Goal: Task Accomplishment & Management: Complete application form

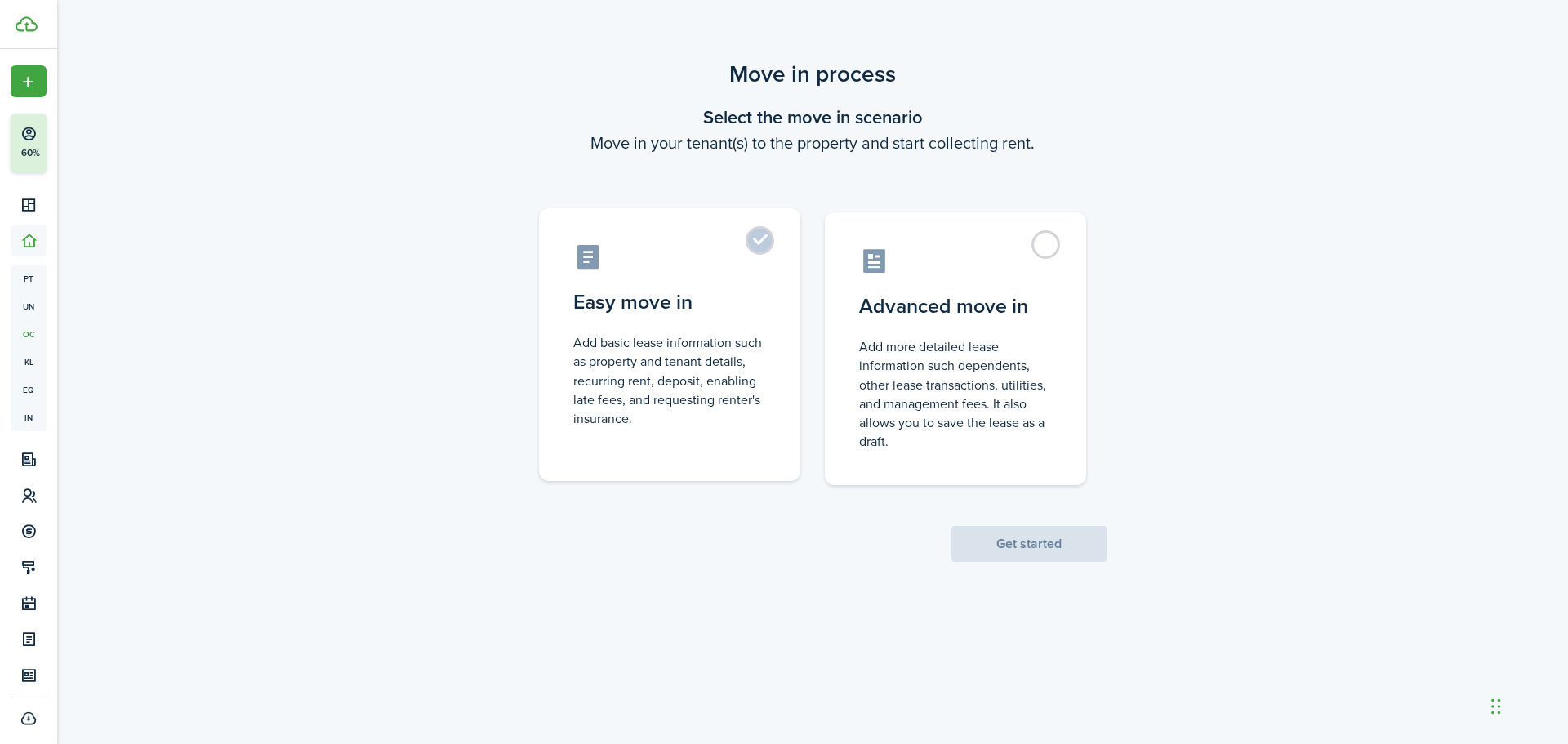
click at [779, 254] on label "Easy move in Add basic lease information such as property and tenant details, r…" at bounding box center [669, 344] width 261 height 272
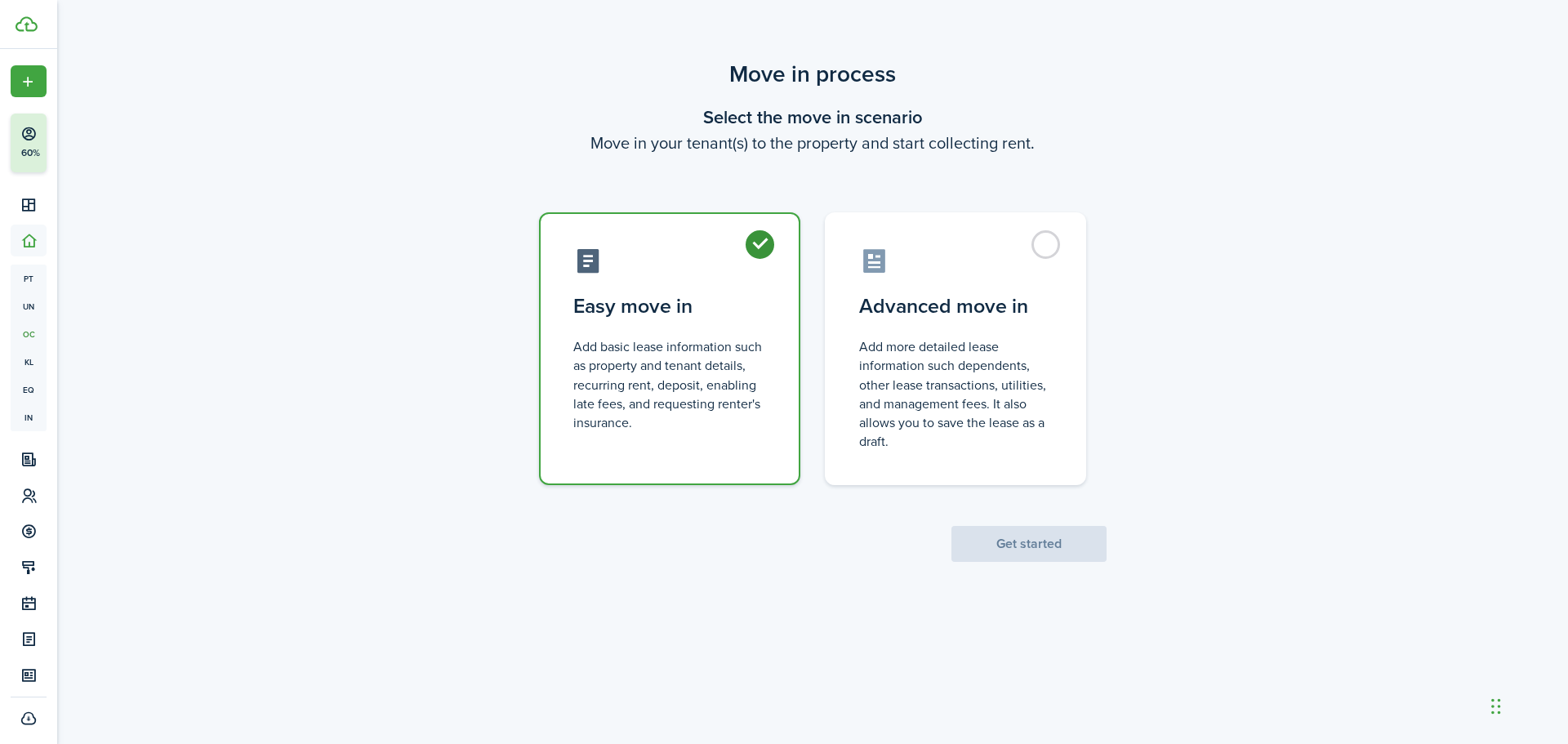
radio input "true"
click at [1075, 548] on button "Get started" at bounding box center [1029, 544] width 155 height 36
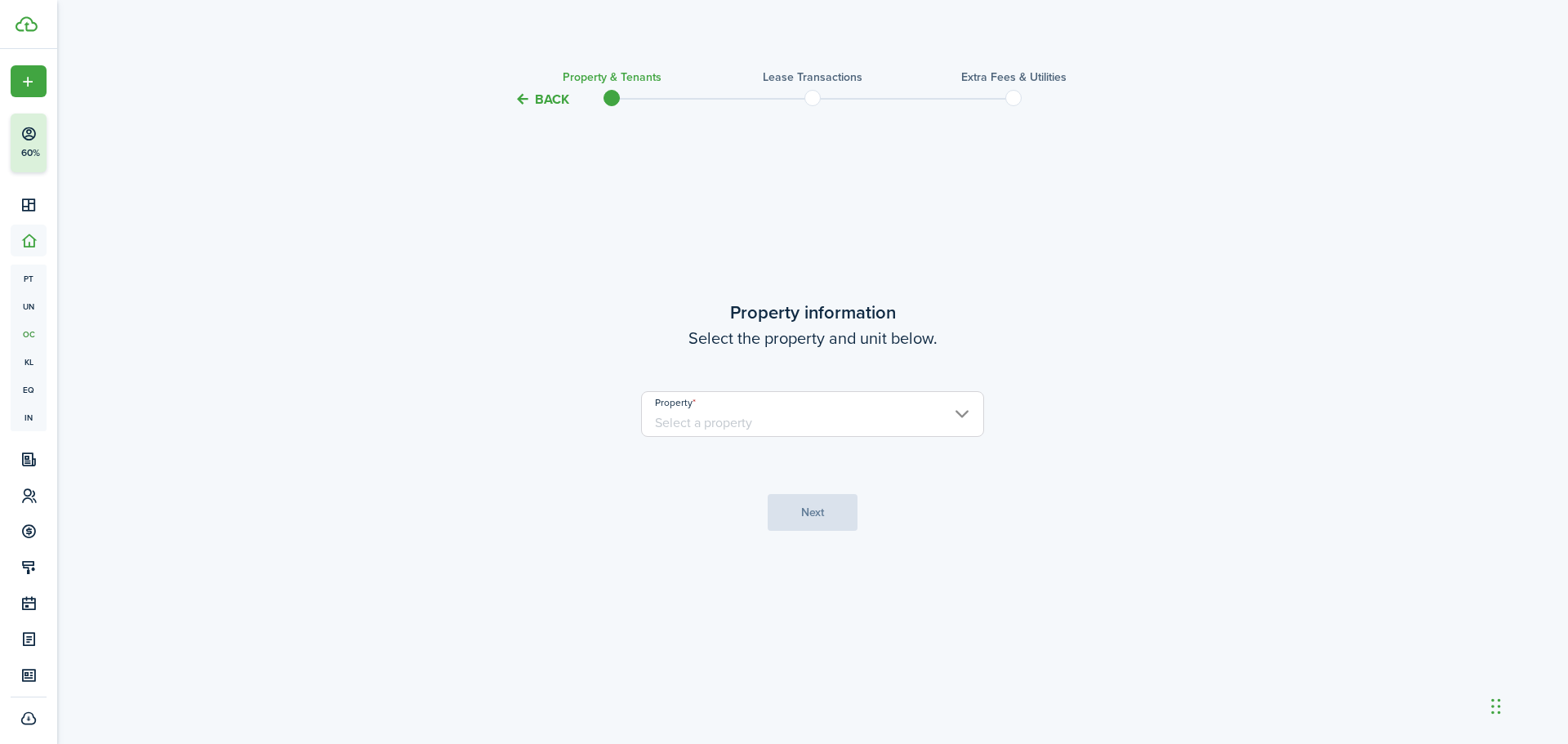
click at [867, 425] on input "Property" at bounding box center [812, 414] width 343 height 46
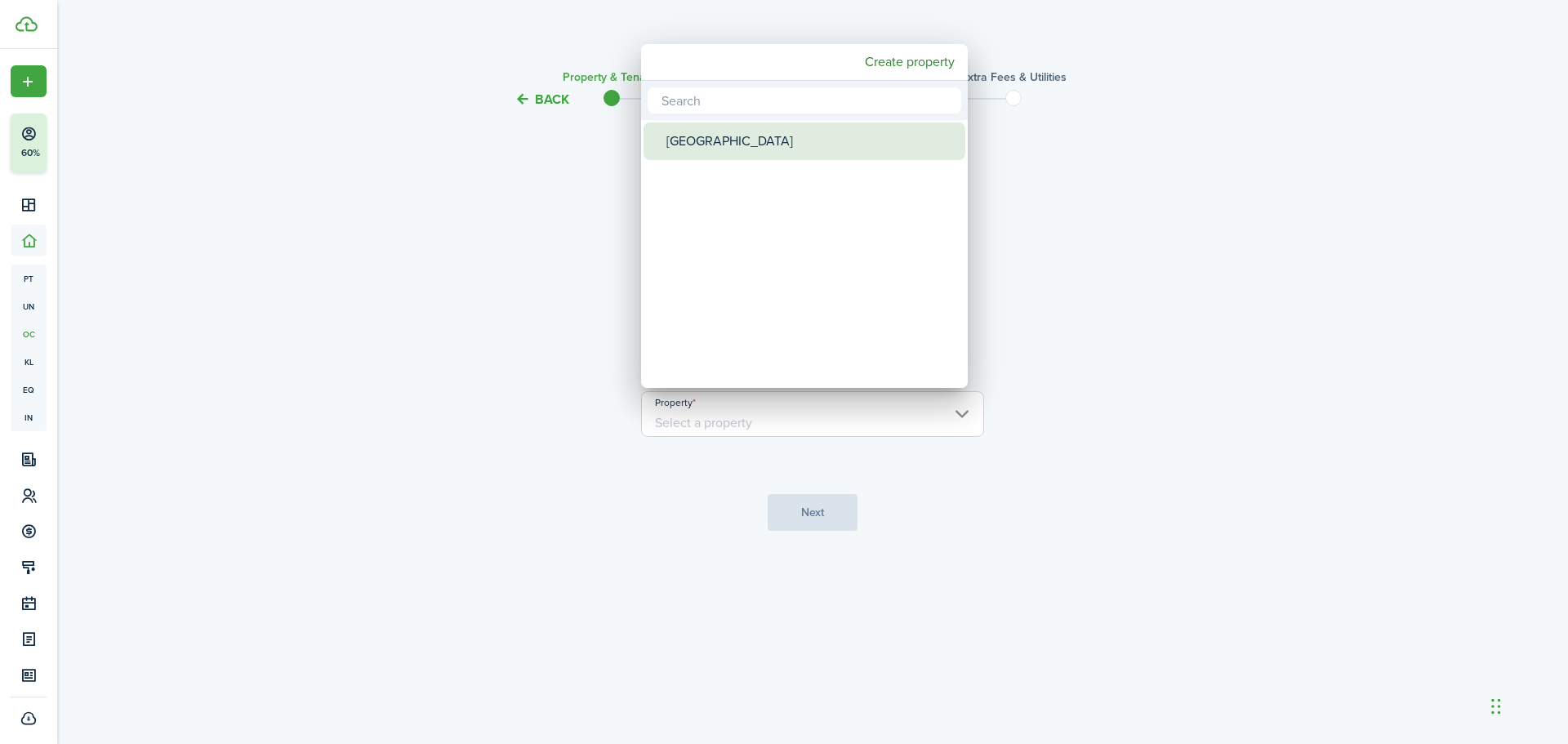
click at [767, 142] on div "[GEOGRAPHIC_DATA]" at bounding box center [811, 141] width 289 height 38
type input "[GEOGRAPHIC_DATA]"
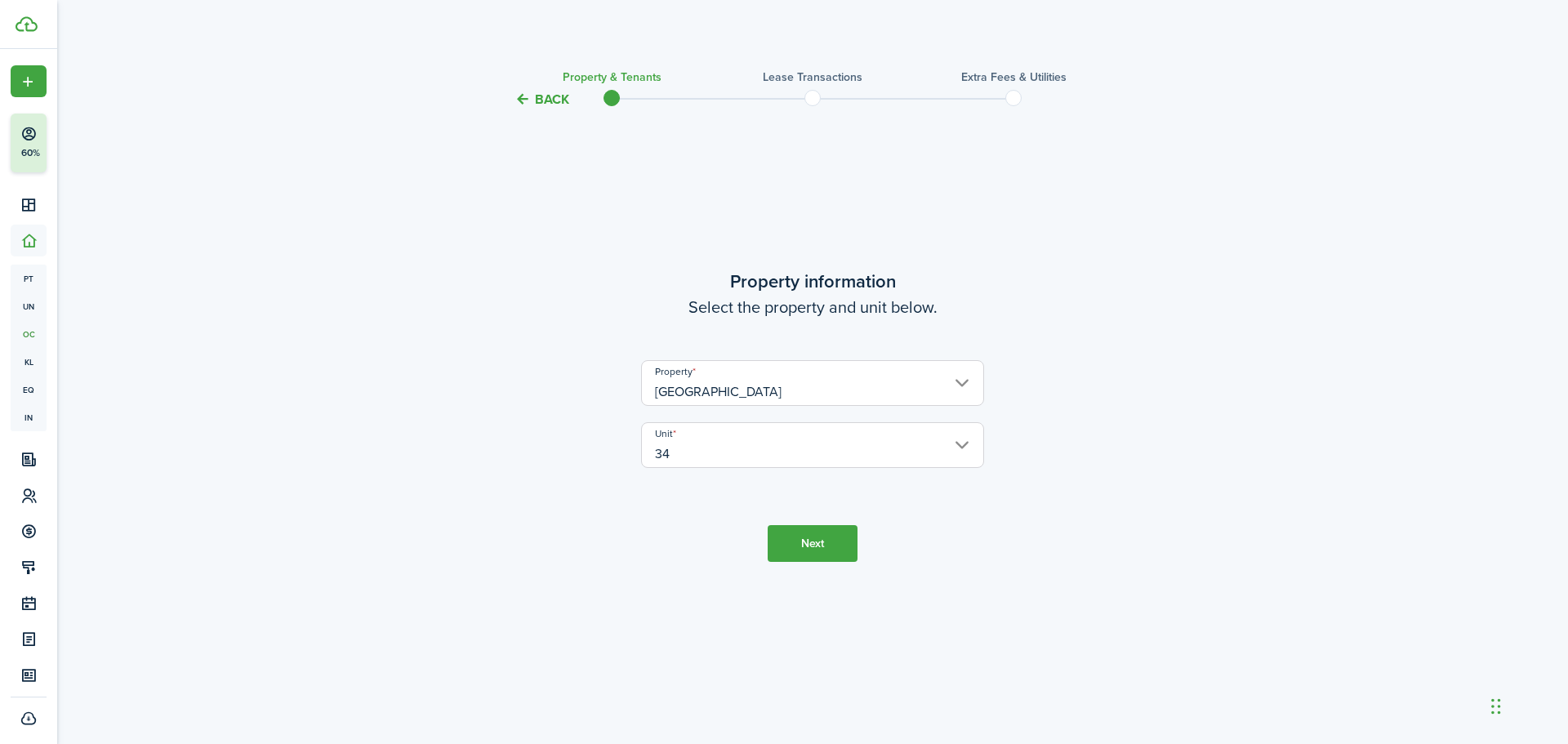
click at [826, 464] on input "34" at bounding box center [812, 444] width 343 height 46
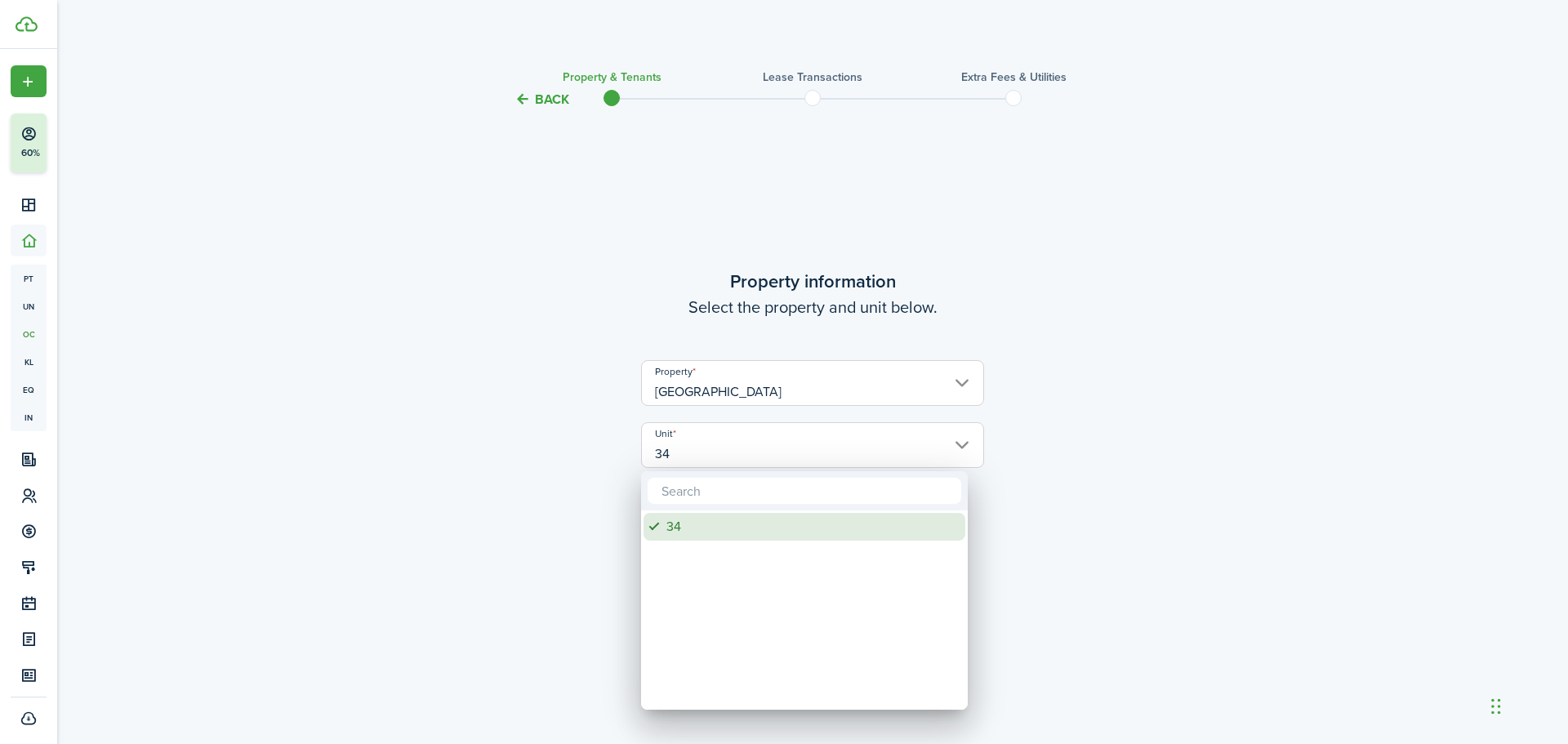
click at [669, 532] on div "34" at bounding box center [811, 526] width 289 height 28
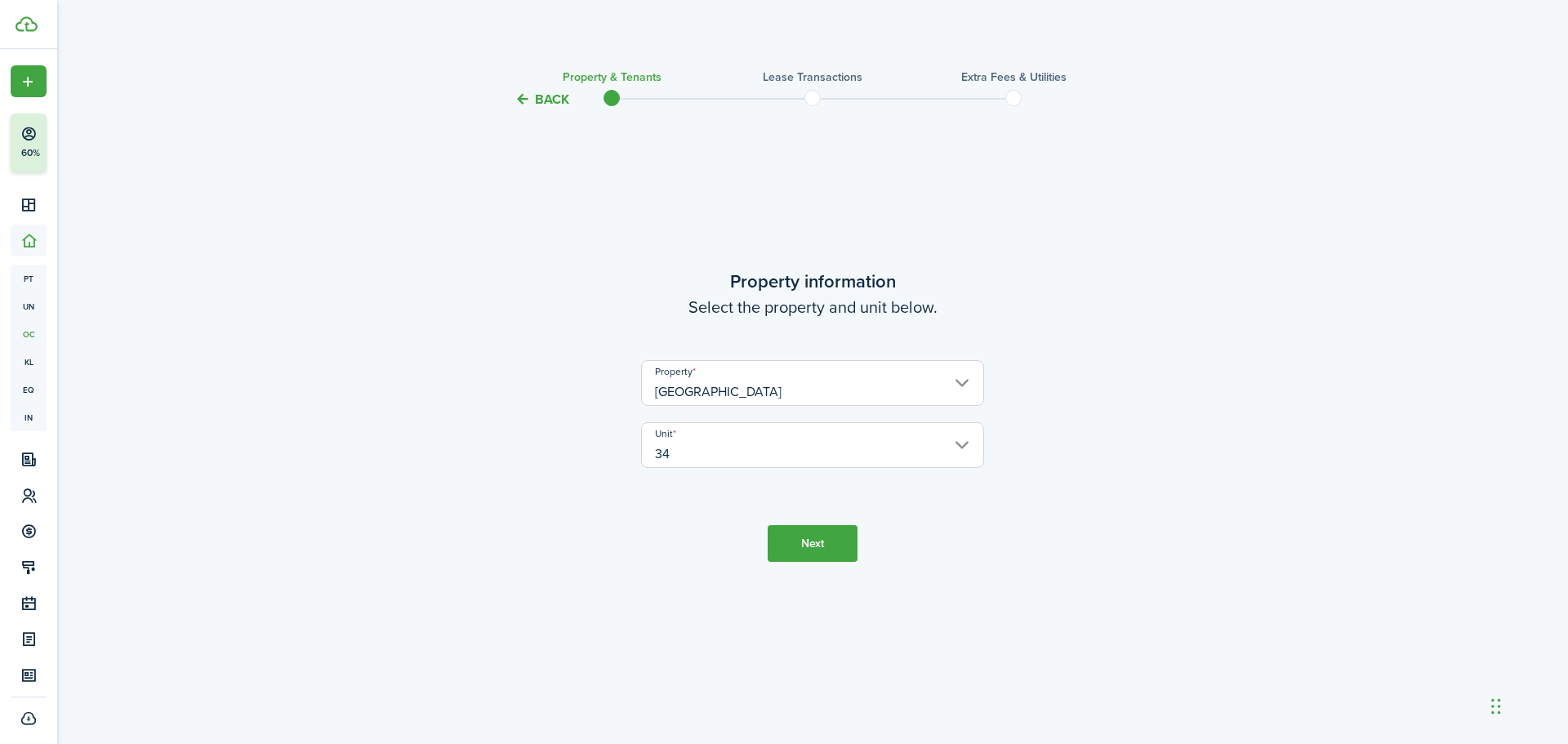
drag, startPoint x: 608, startPoint y: 528, endPoint x: 613, endPoint y: 521, distance: 8.6
click at [608, 526] on tc-wizard-step "Property information Select the property and unit below. Property BLUE PAVILION…" at bounding box center [812, 414] width 686 height 568
click at [656, 458] on input "34" at bounding box center [812, 444] width 343 height 46
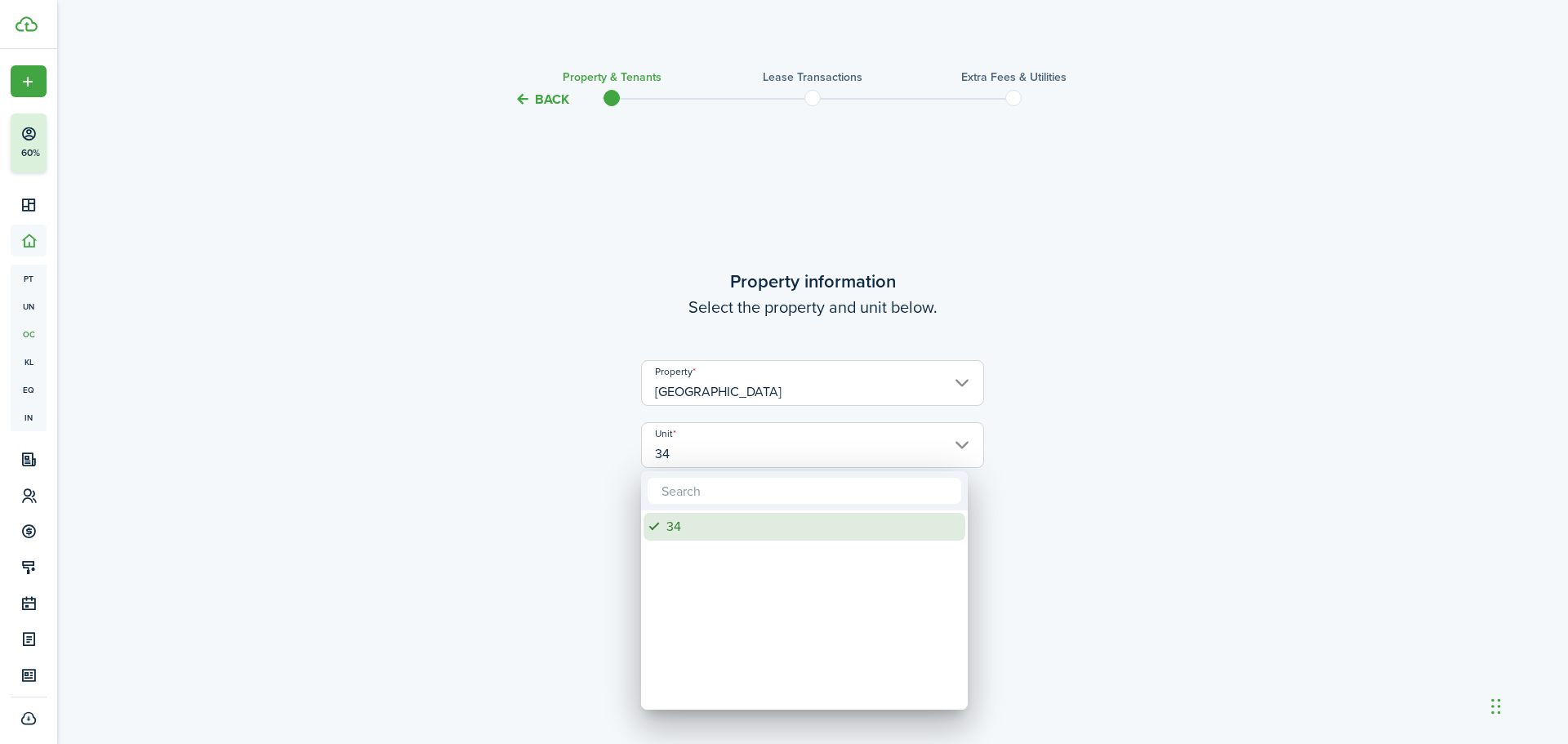
click at [665, 528] on span "Unit" at bounding box center [655, 527] width 23 height 23
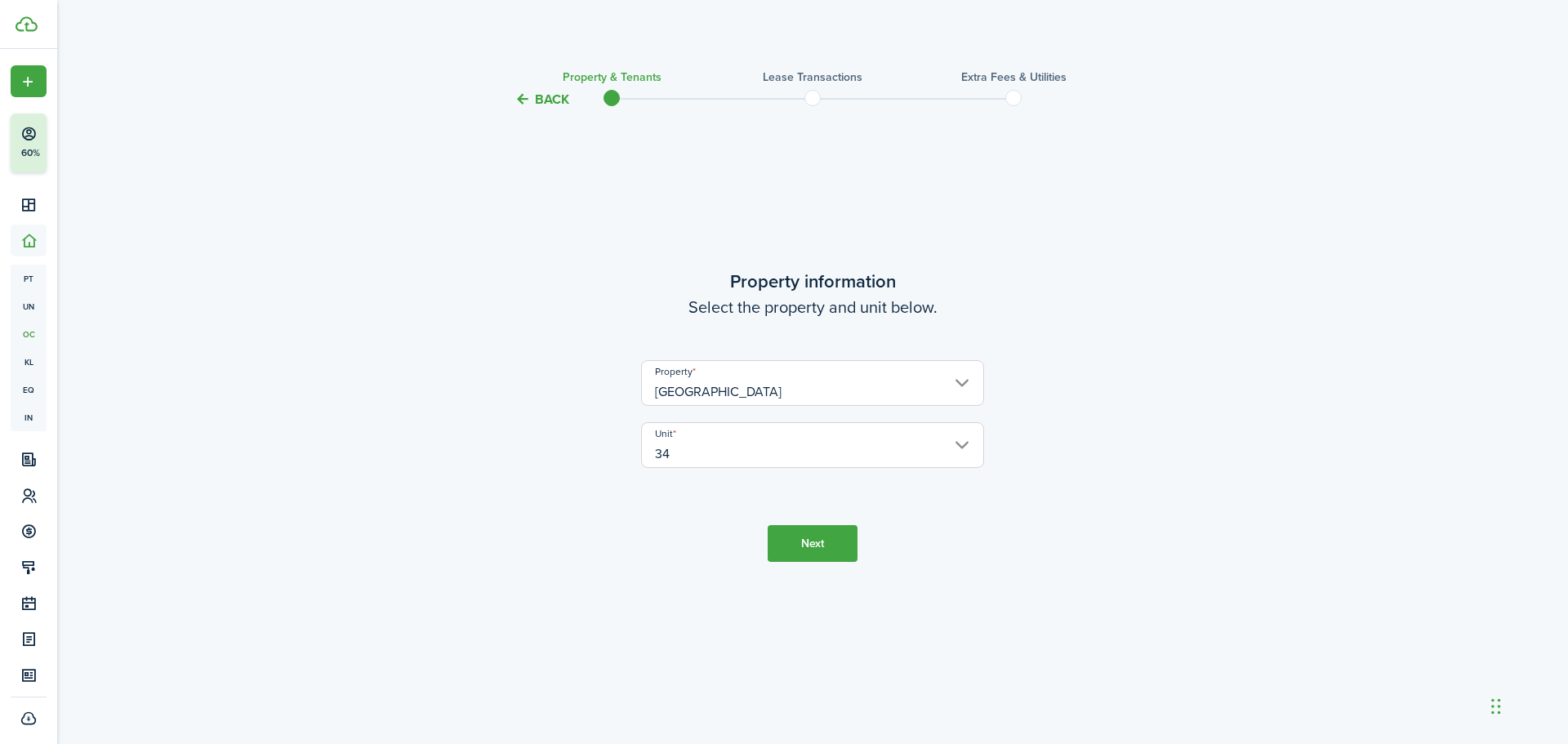
drag, startPoint x: 623, startPoint y: 521, endPoint x: 734, endPoint y: 529, distance: 111.3
click at [640, 515] on tc-wizard-step "Property information Select the property and unit below. Property BLUE PAVILION…" at bounding box center [812, 414] width 686 height 568
click at [837, 538] on button "Next" at bounding box center [812, 543] width 90 height 37
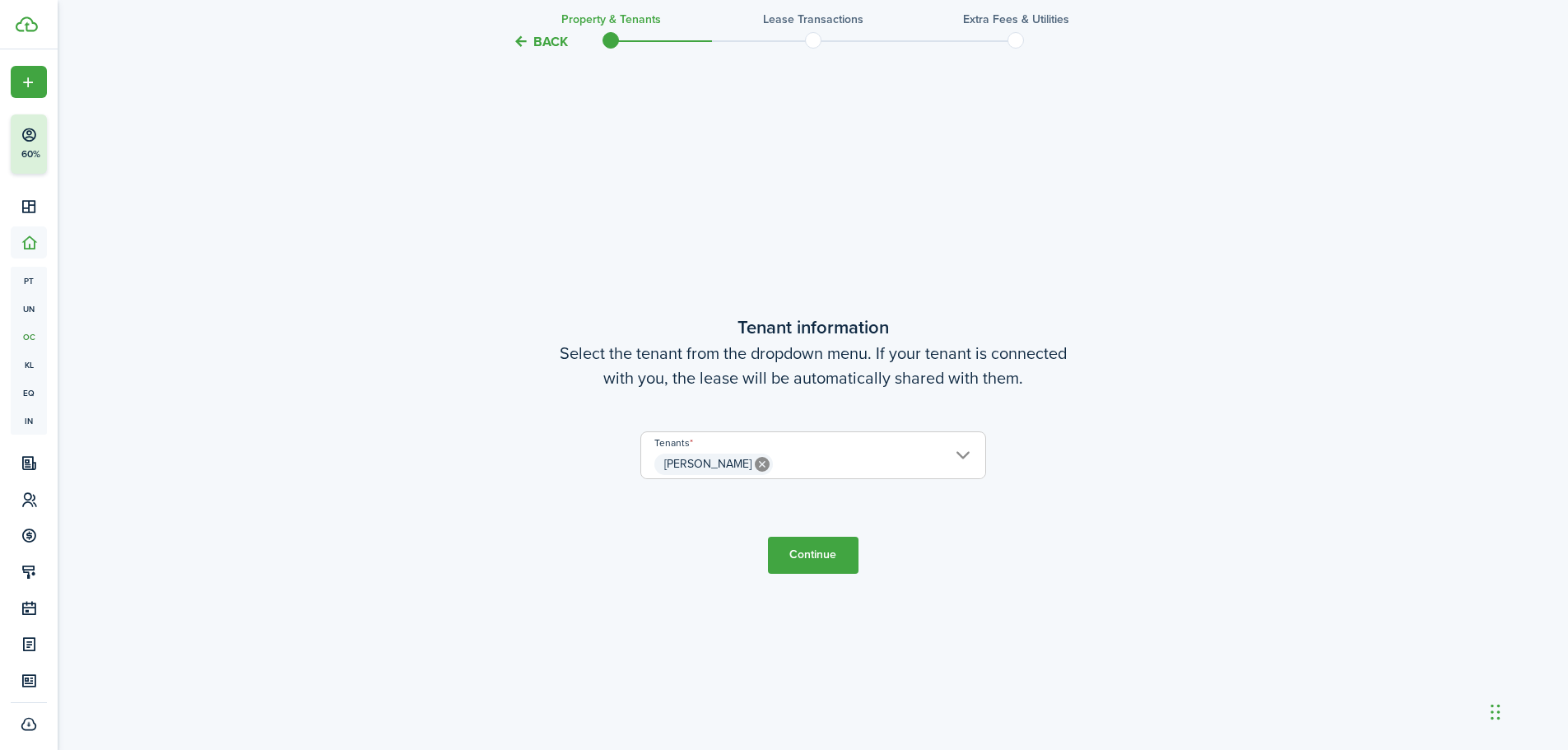
scroll to position [639, 0]
click at [859, 459] on span "[PERSON_NAME]" at bounding box center [813, 460] width 344 height 28
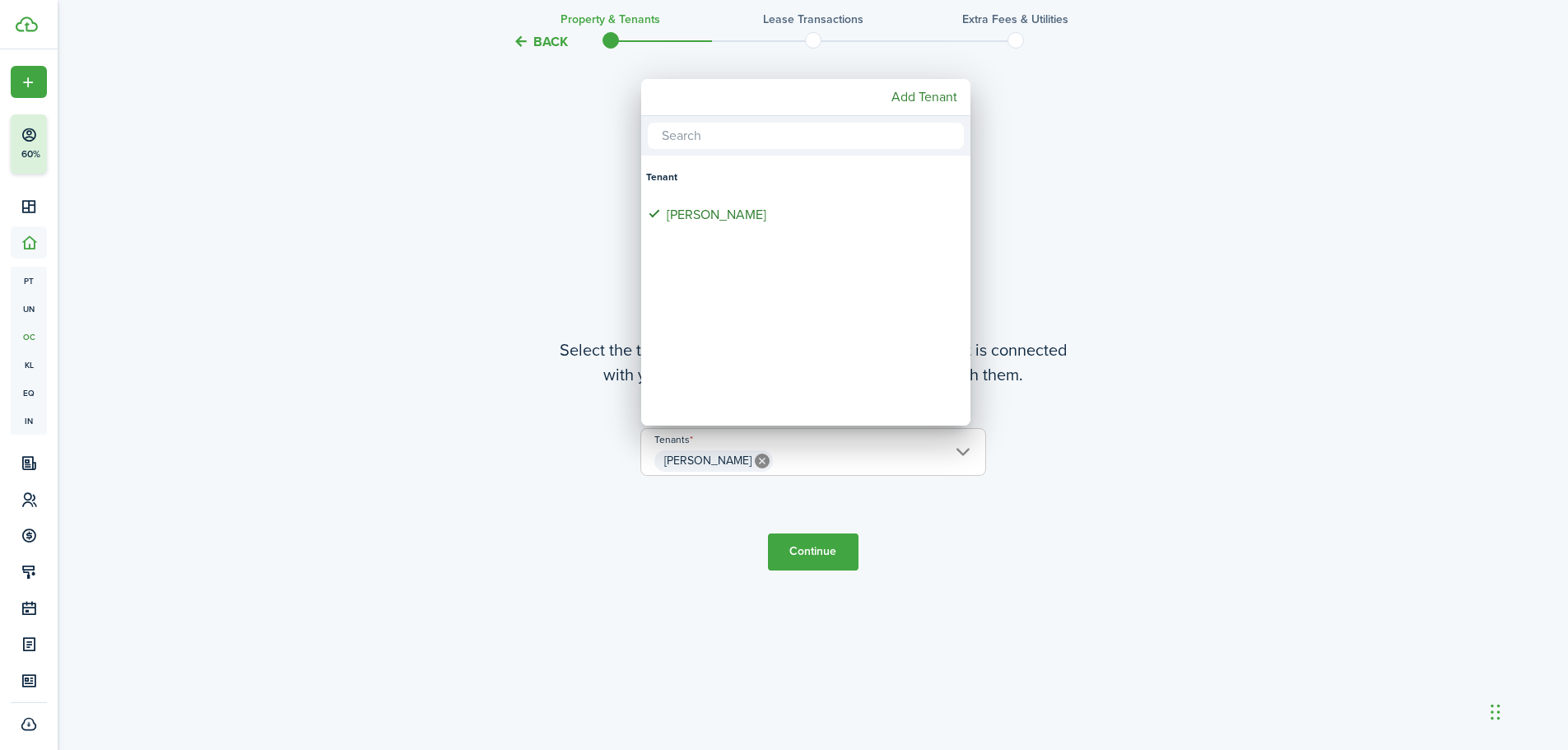
click at [827, 553] on div at bounding box center [784, 375] width 1831 height 1013
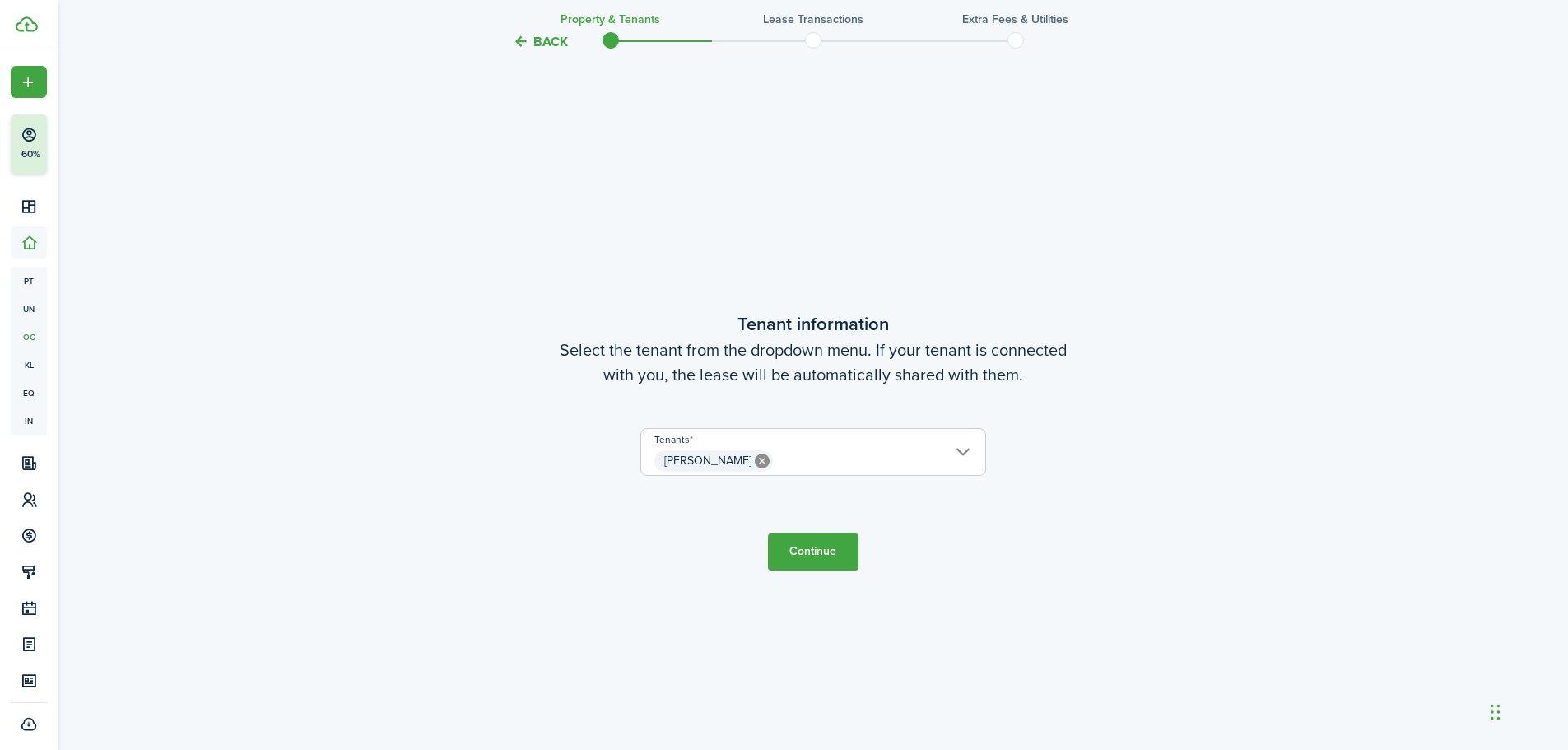
click at [820, 562] on button "Continue" at bounding box center [813, 551] width 91 height 37
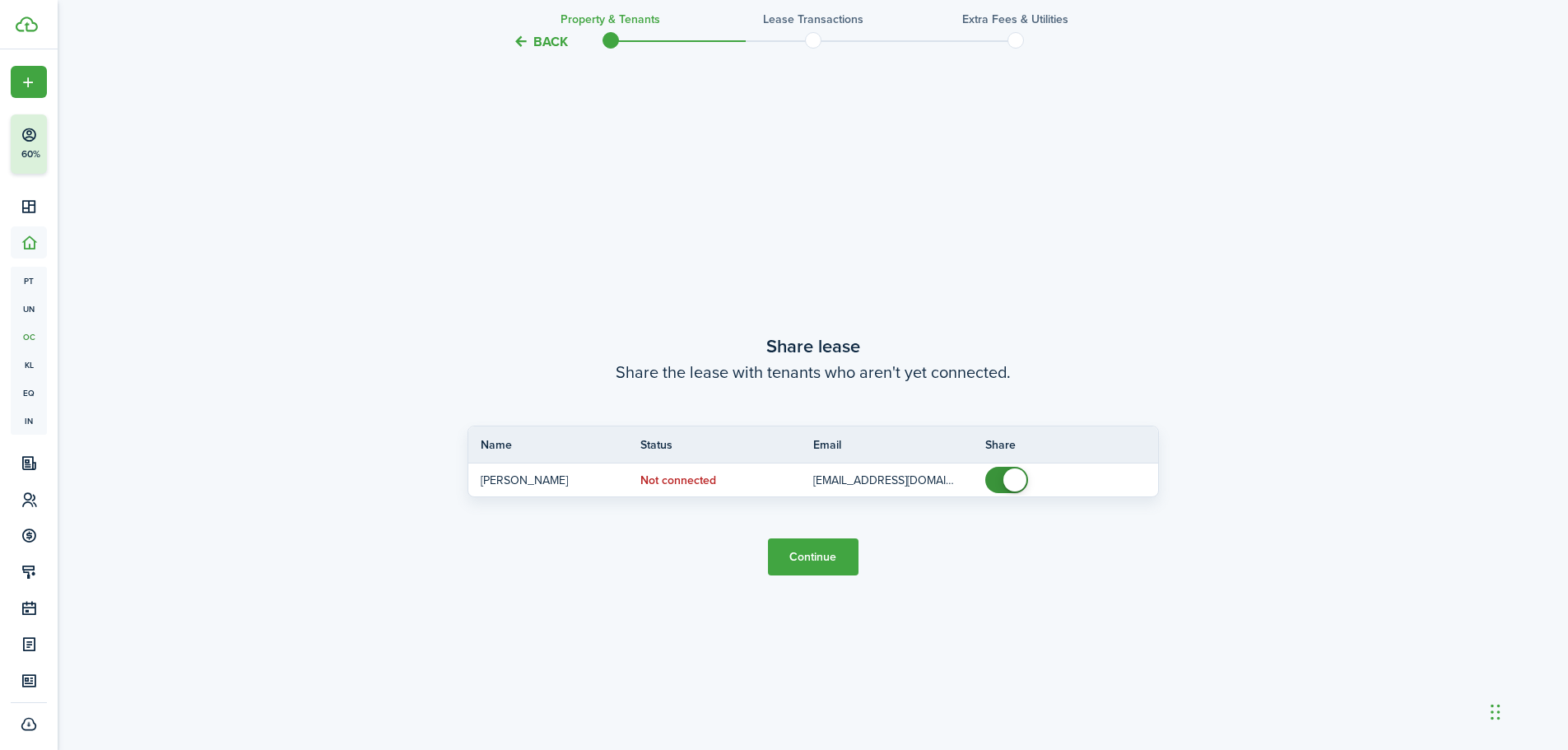
scroll to position [1389, 0]
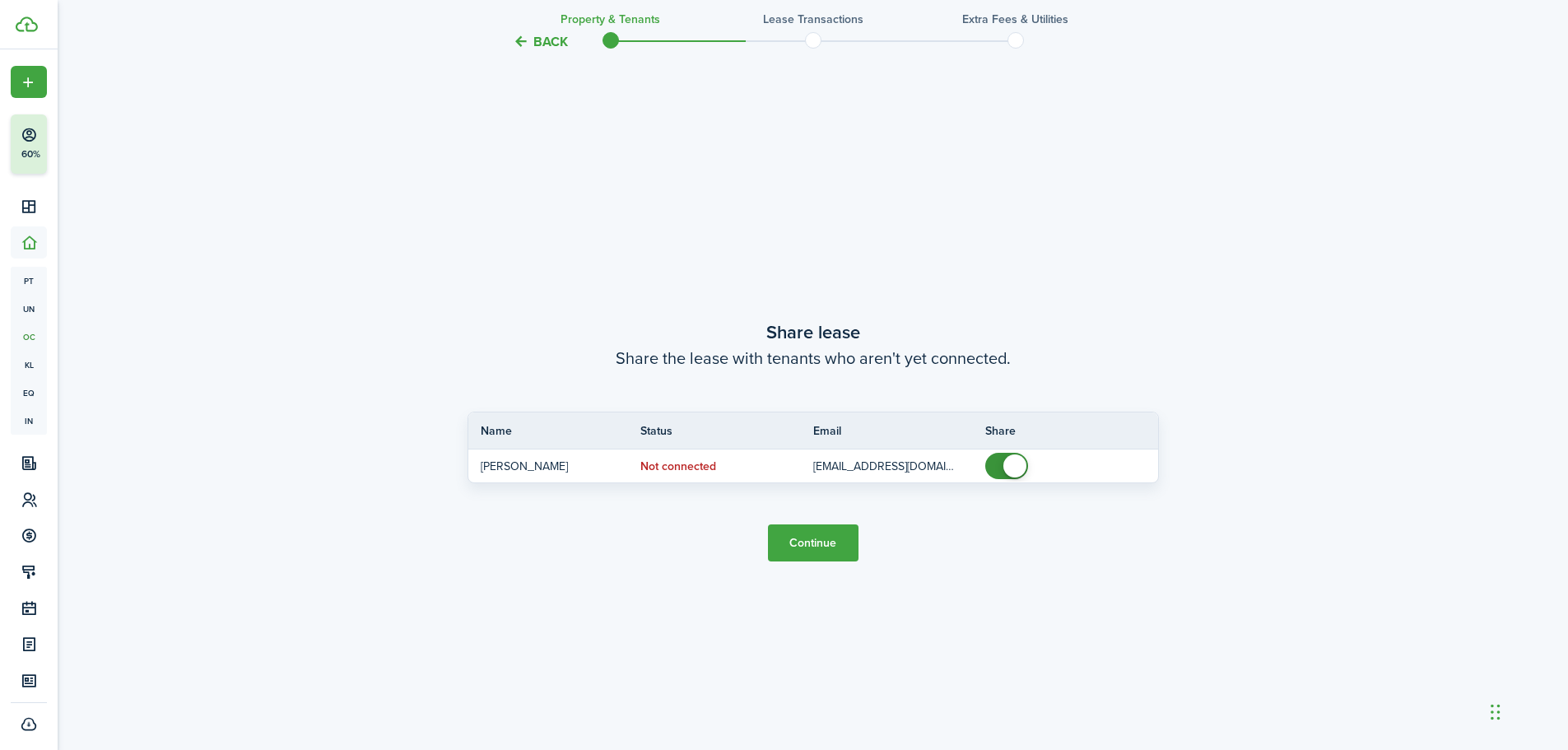
click at [799, 546] on button "Continue" at bounding box center [813, 542] width 91 height 37
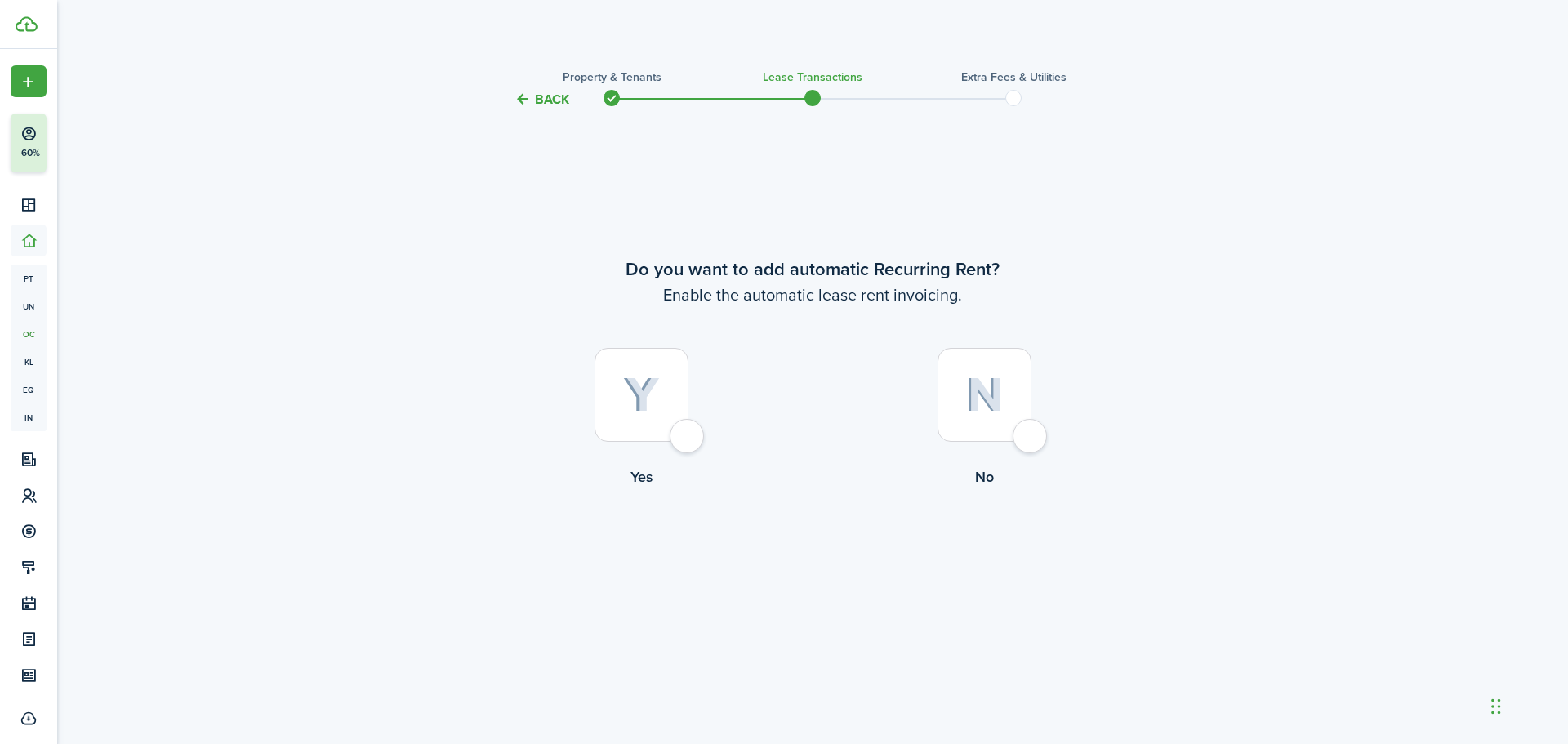
click at [650, 423] on div at bounding box center [641, 394] width 94 height 94
radio input "true"
click at [662, 402] on div at bounding box center [634, 394] width 94 height 94
click at [680, 426] on div at bounding box center [634, 394] width 94 height 94
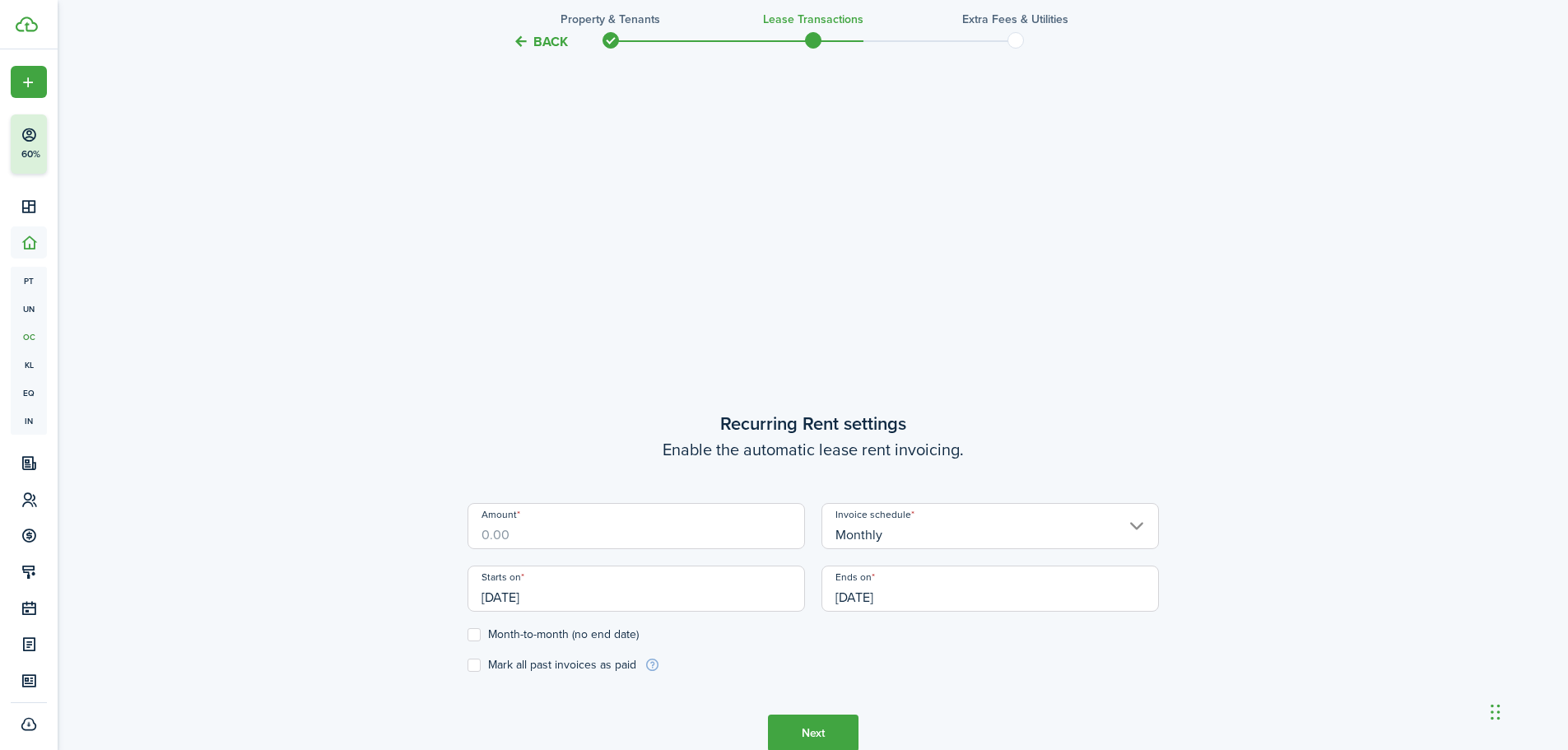
scroll to position [740, 0]
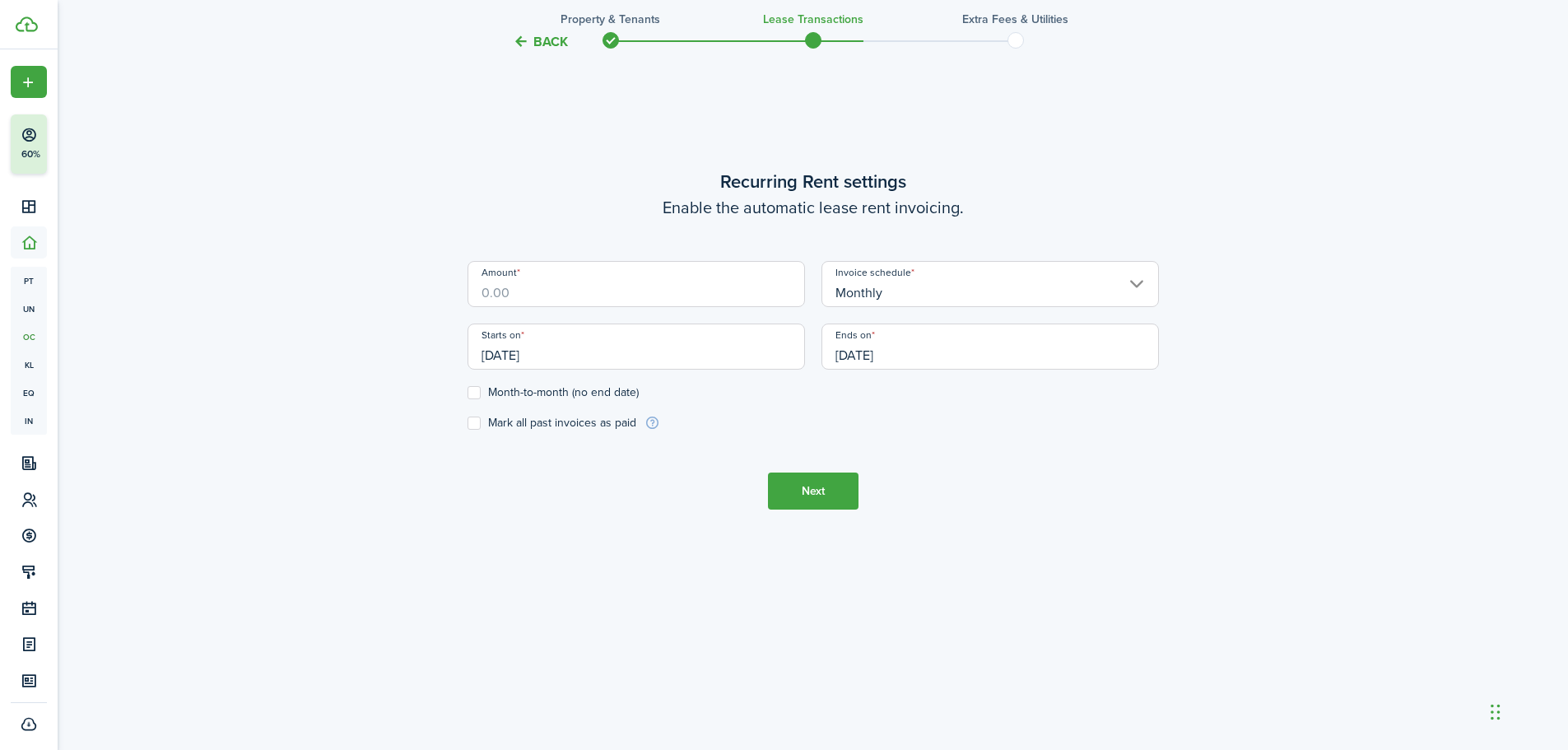
click at [679, 291] on input "Amount" at bounding box center [636, 284] width 338 height 46
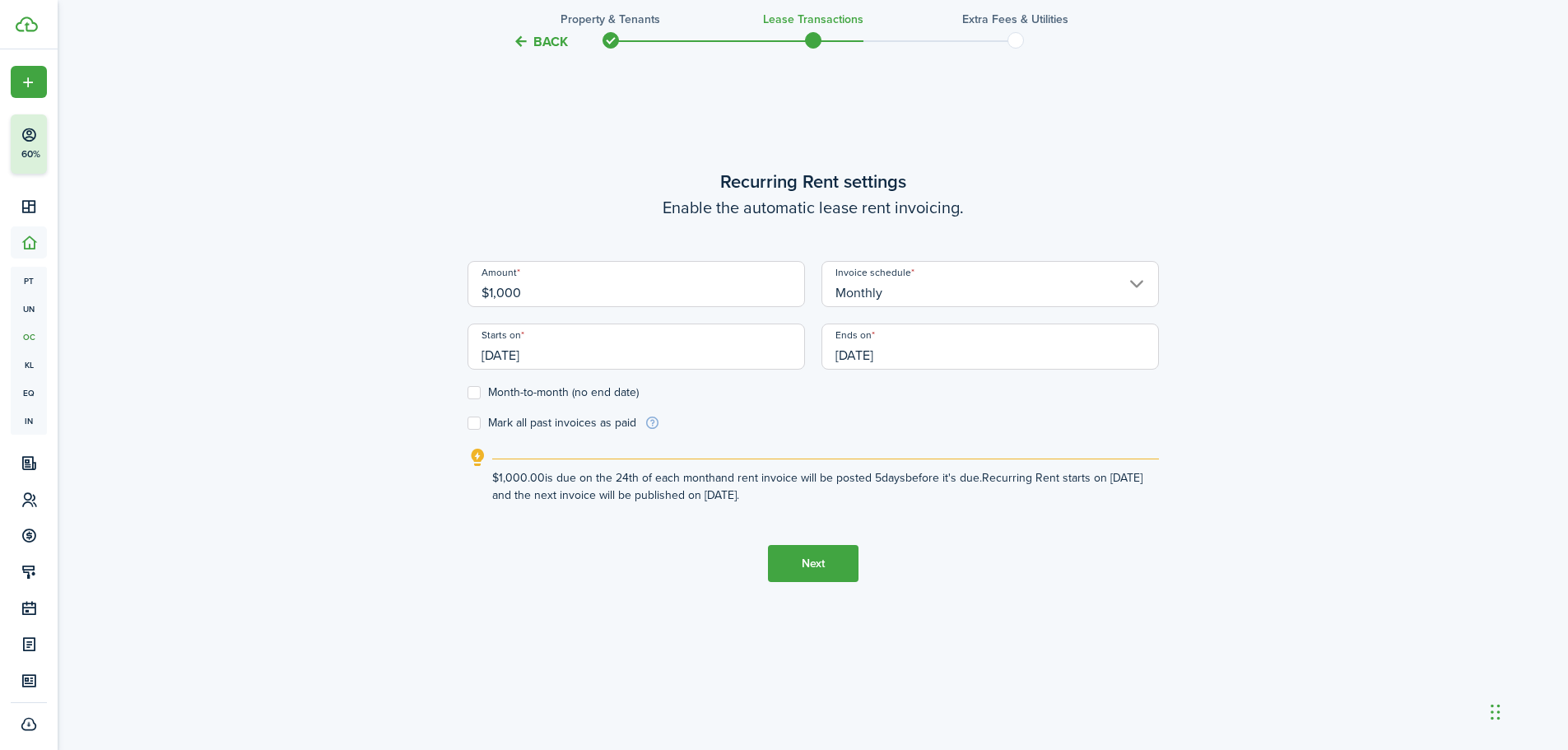
click at [594, 365] on input "[DATE]" at bounding box center [636, 346] width 338 height 46
type input "$1,000.00"
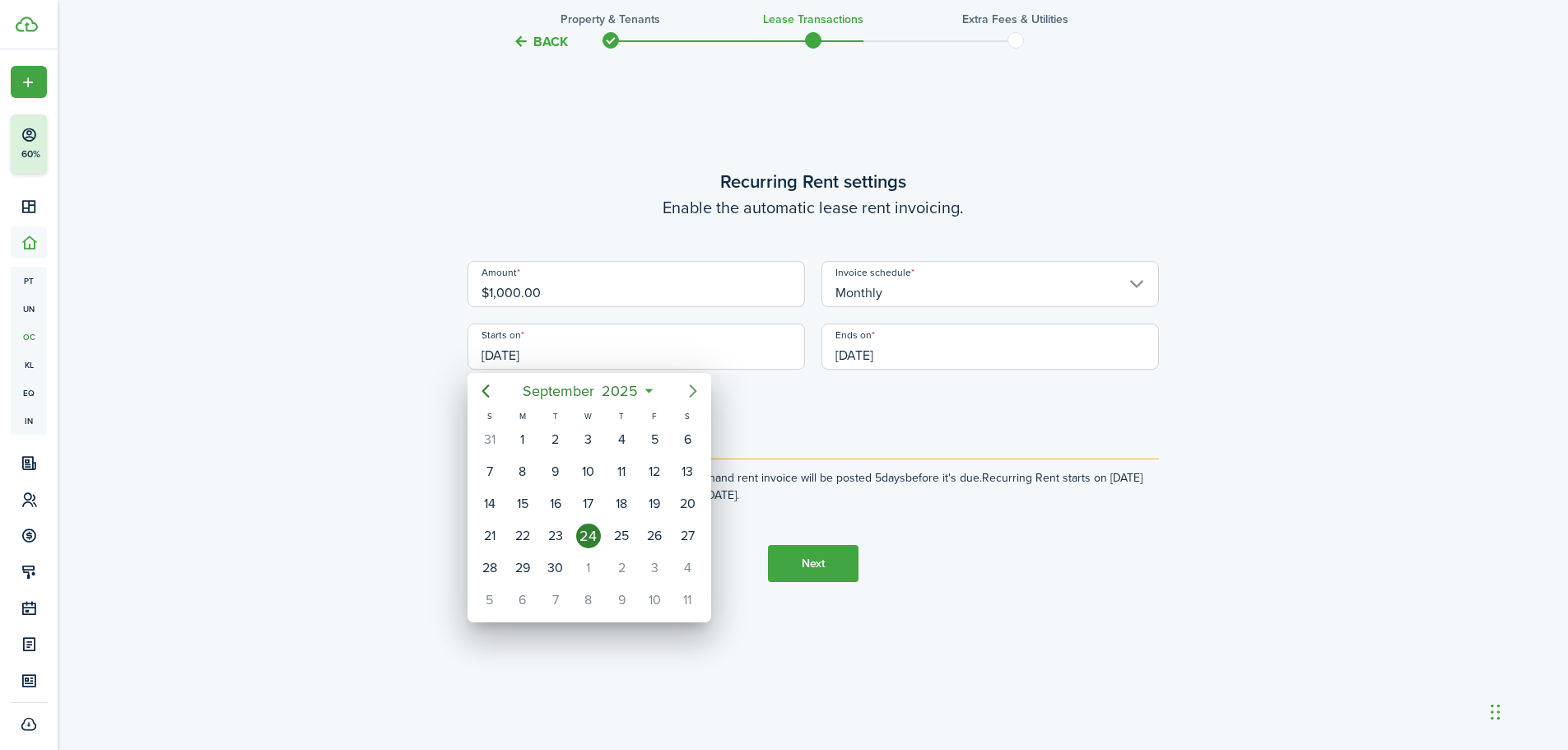
click at [686, 393] on icon "Next page" at bounding box center [693, 391] width 20 height 20
click at [398, 421] on div at bounding box center [784, 375] width 1831 height 1013
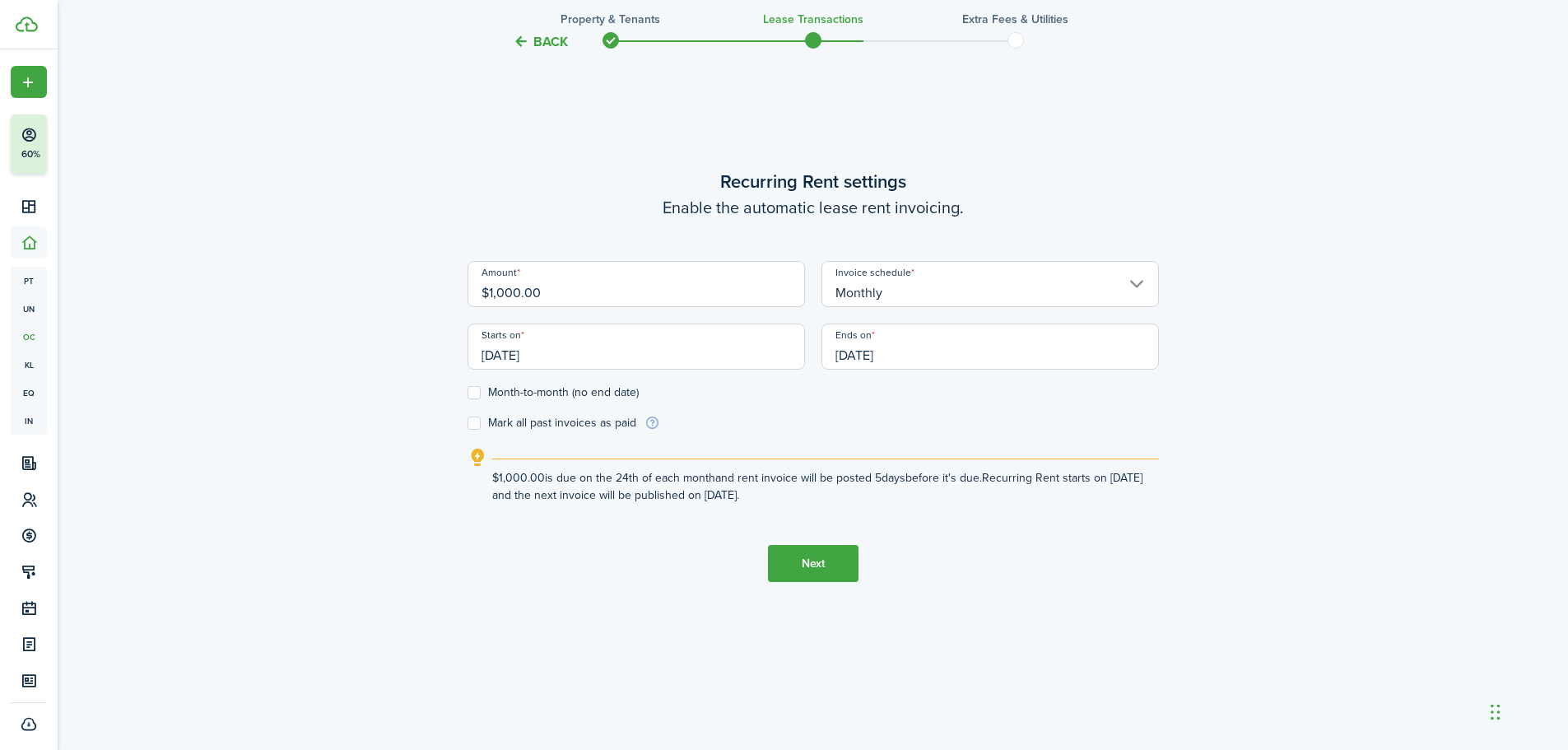
click at [609, 425] on label "Mark all past invoices as paid" at bounding box center [551, 422] width 168 height 14
click at [467, 424] on input "Mark all past invoices as paid" at bounding box center [467, 423] width 1 height 1
checkbox input "true"
click at [856, 562] on button "Next" at bounding box center [813, 563] width 91 height 37
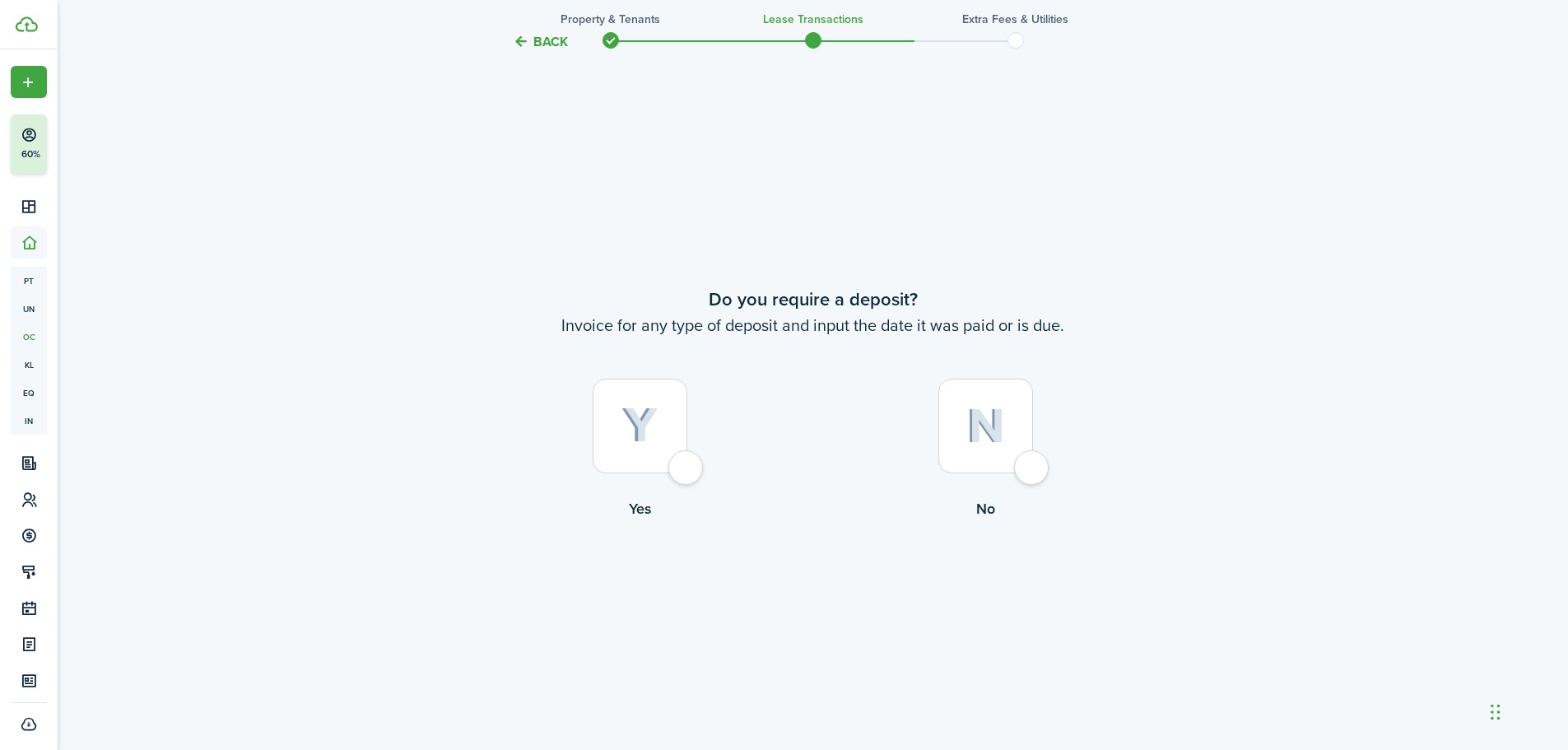
scroll to position [1389, 0]
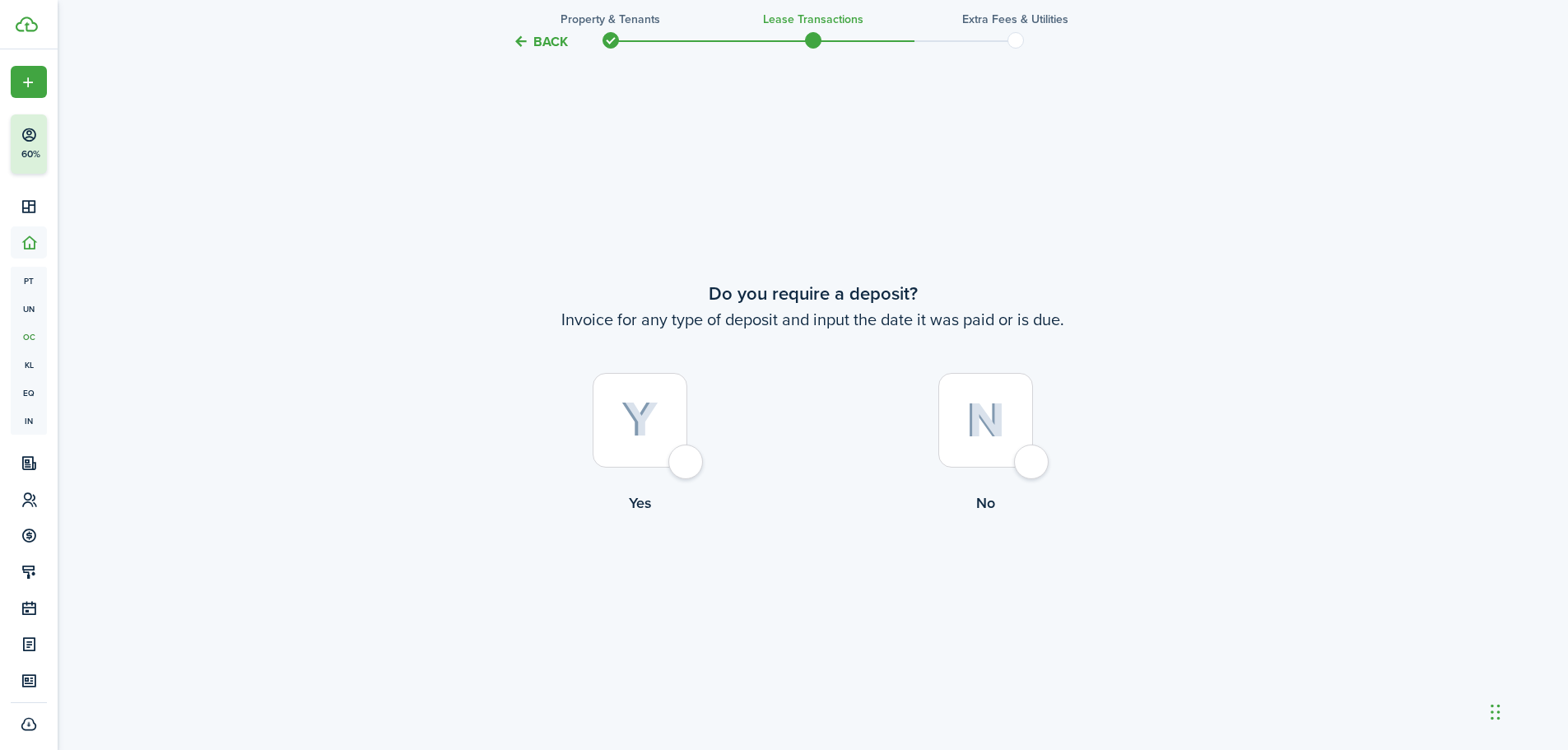
click at [635, 456] on div at bounding box center [639, 420] width 95 height 95
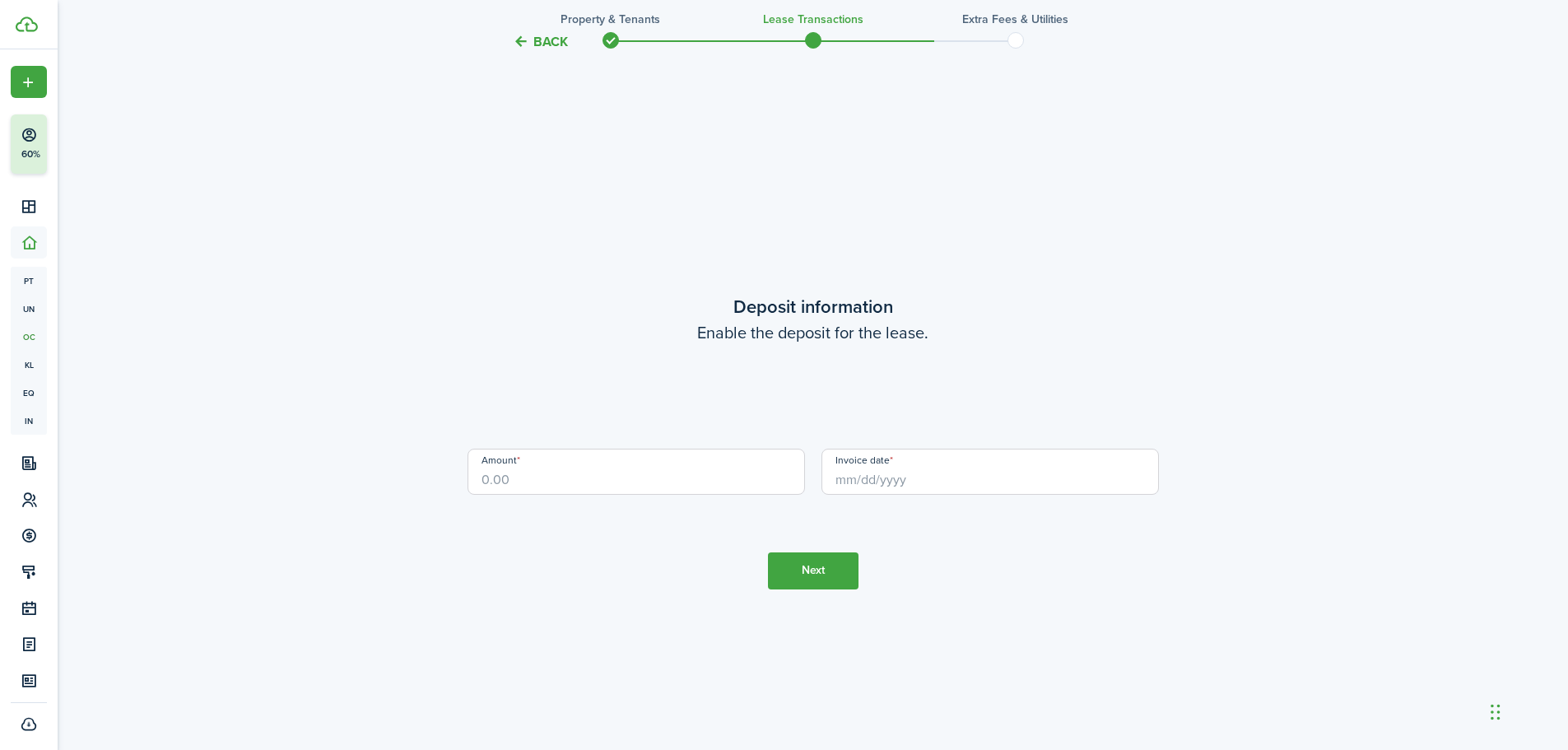
scroll to position [2138, 0]
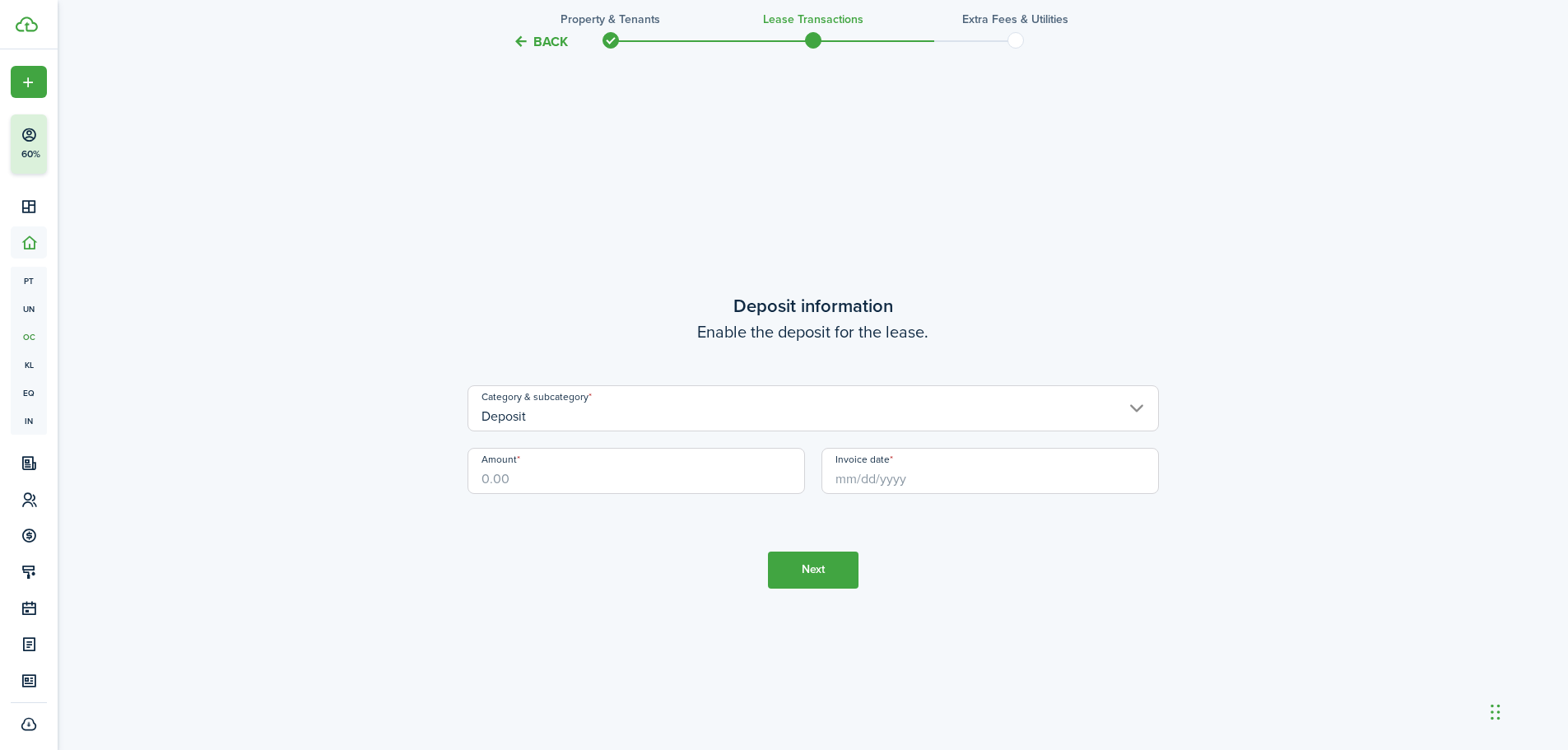
click at [822, 420] on input "Deposit" at bounding box center [813, 408] width 692 height 46
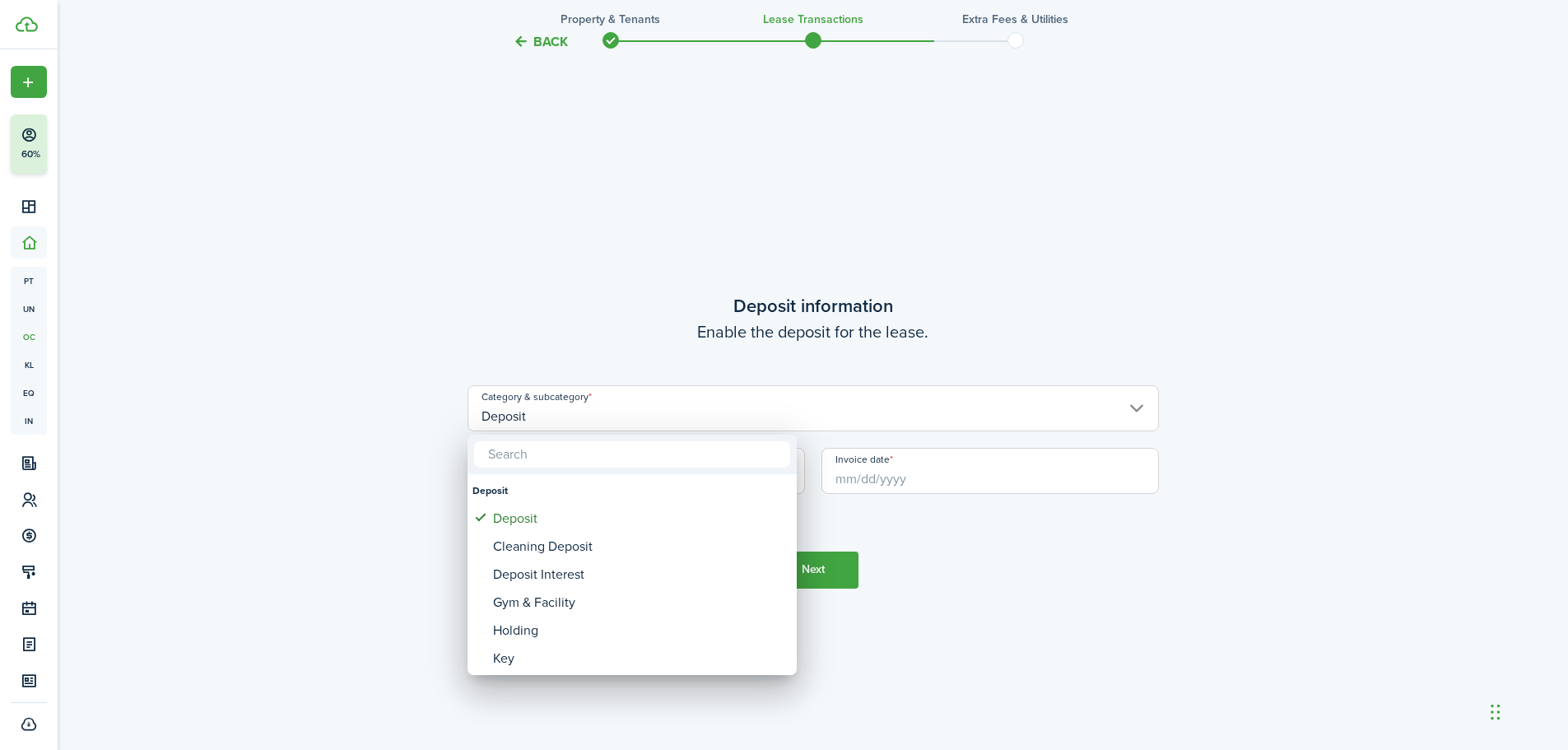
click at [819, 422] on div at bounding box center [784, 375] width 1831 height 1013
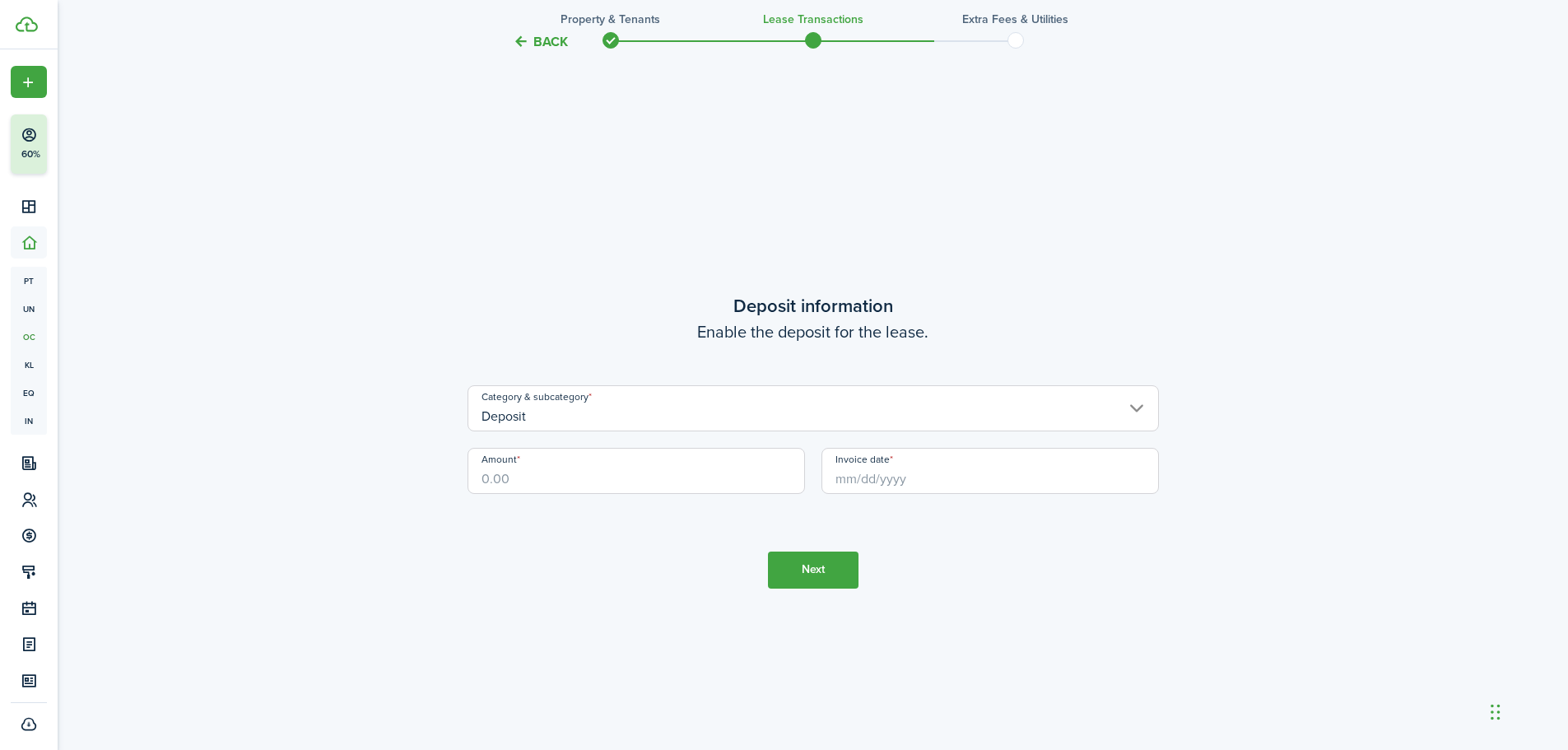
click at [1083, 148] on tc-wizard-step "Deposit information Enable the deposit for the lease. Category & subcategory De…" at bounding box center [813, 439] width 692 height 750
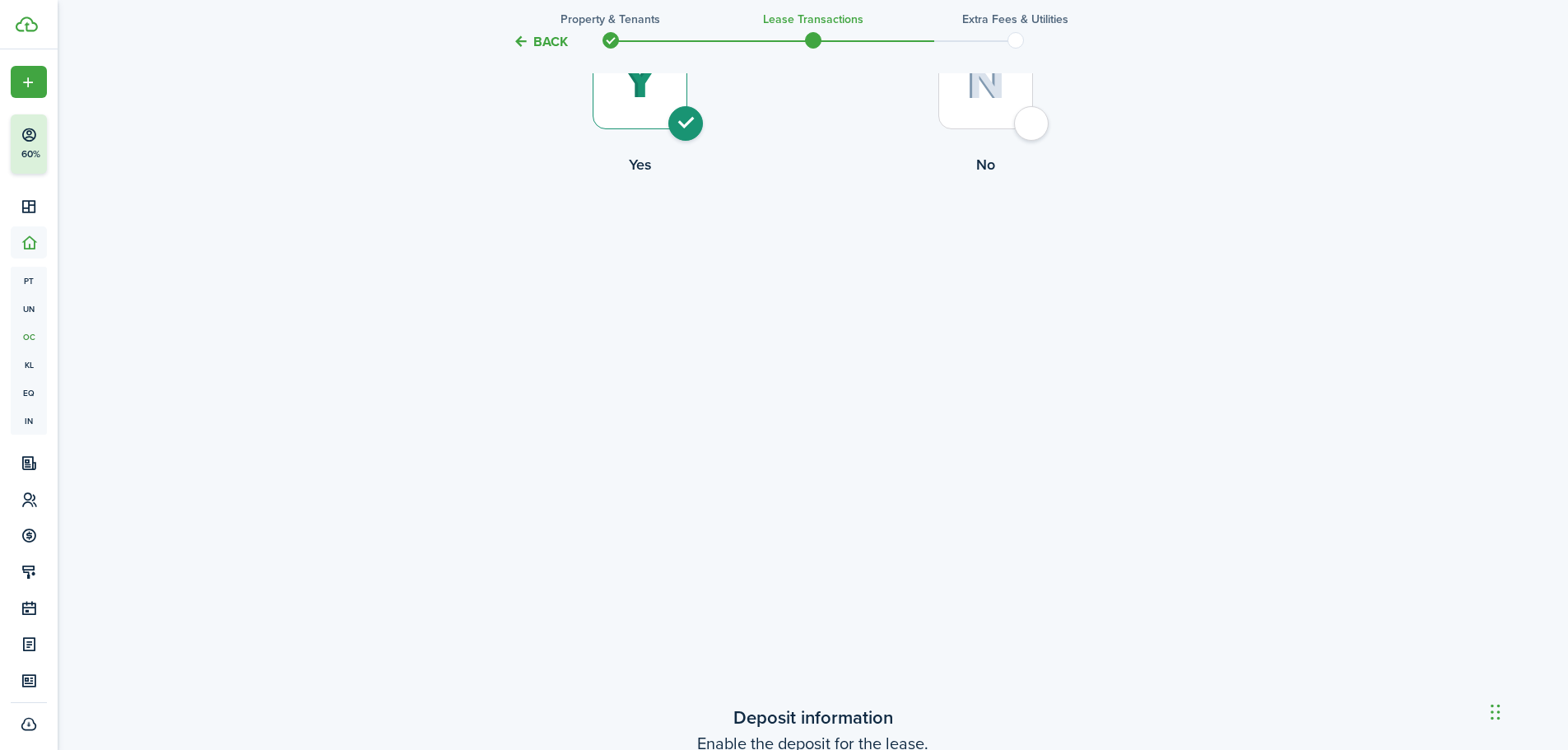
click at [1022, 122] on div at bounding box center [985, 81] width 95 height 95
radio input "false"
radio input "true"
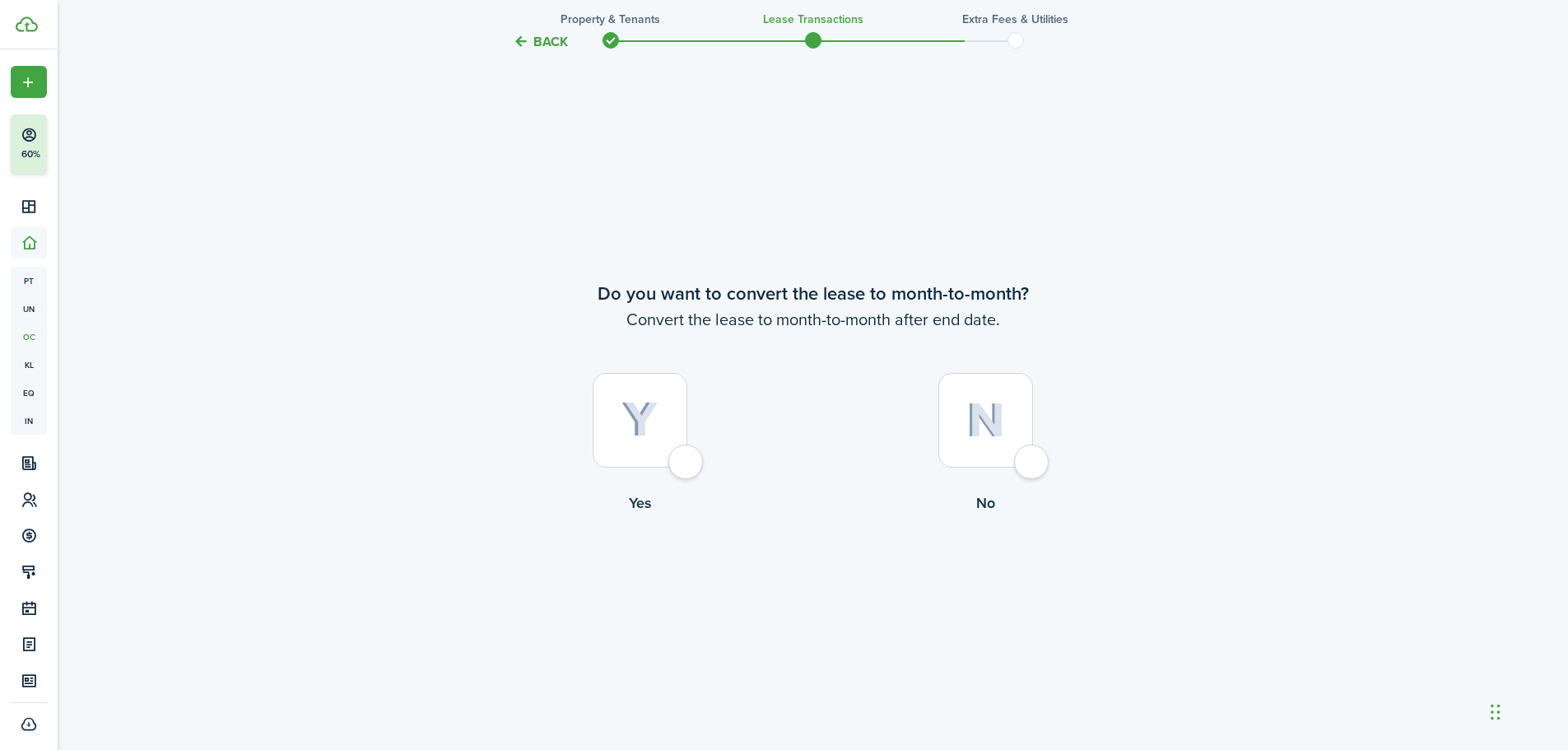
click at [999, 456] on div at bounding box center [985, 420] width 95 height 95
radio input "true"
click at [808, 591] on button "Continue" at bounding box center [813, 581] width 91 height 37
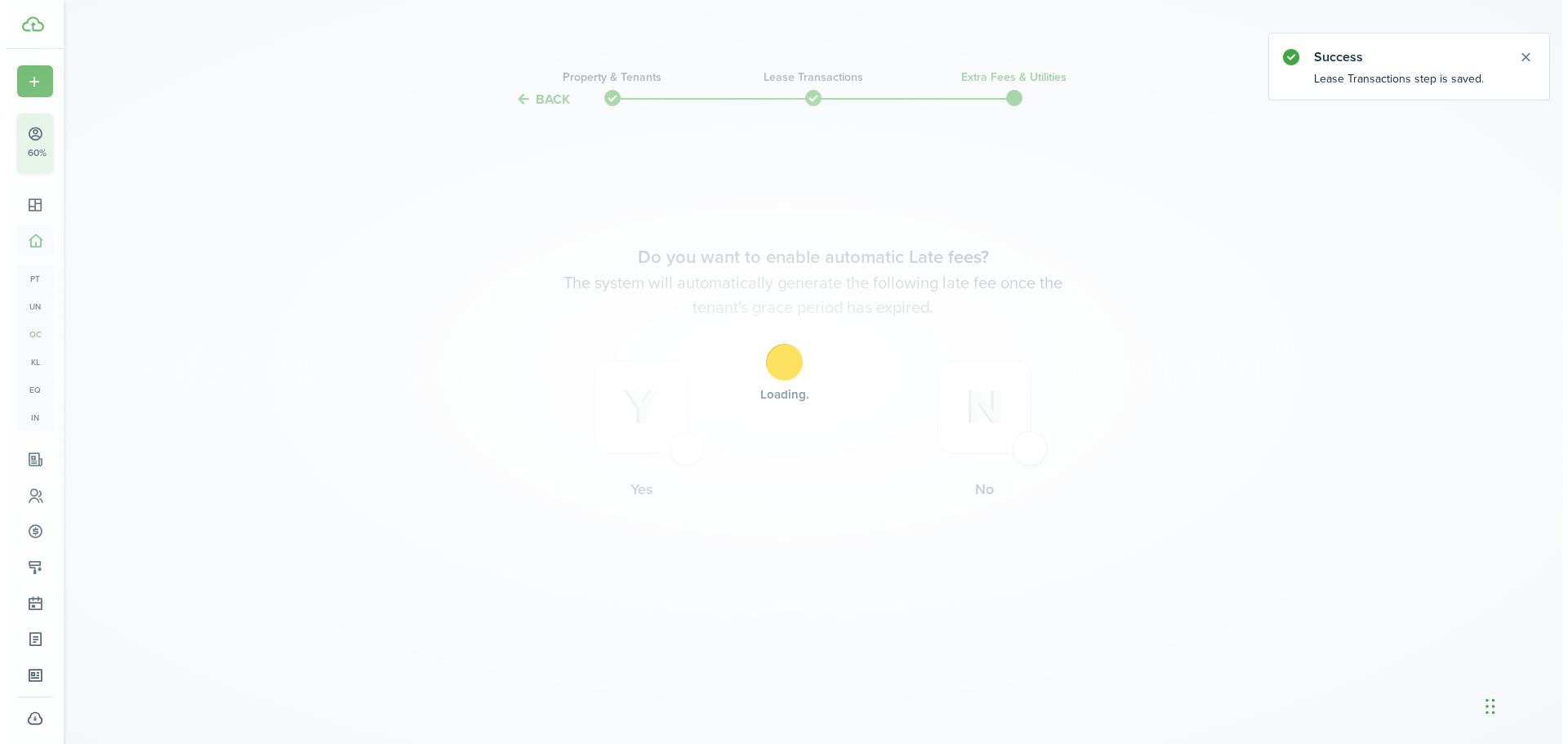
scroll to position [0, 0]
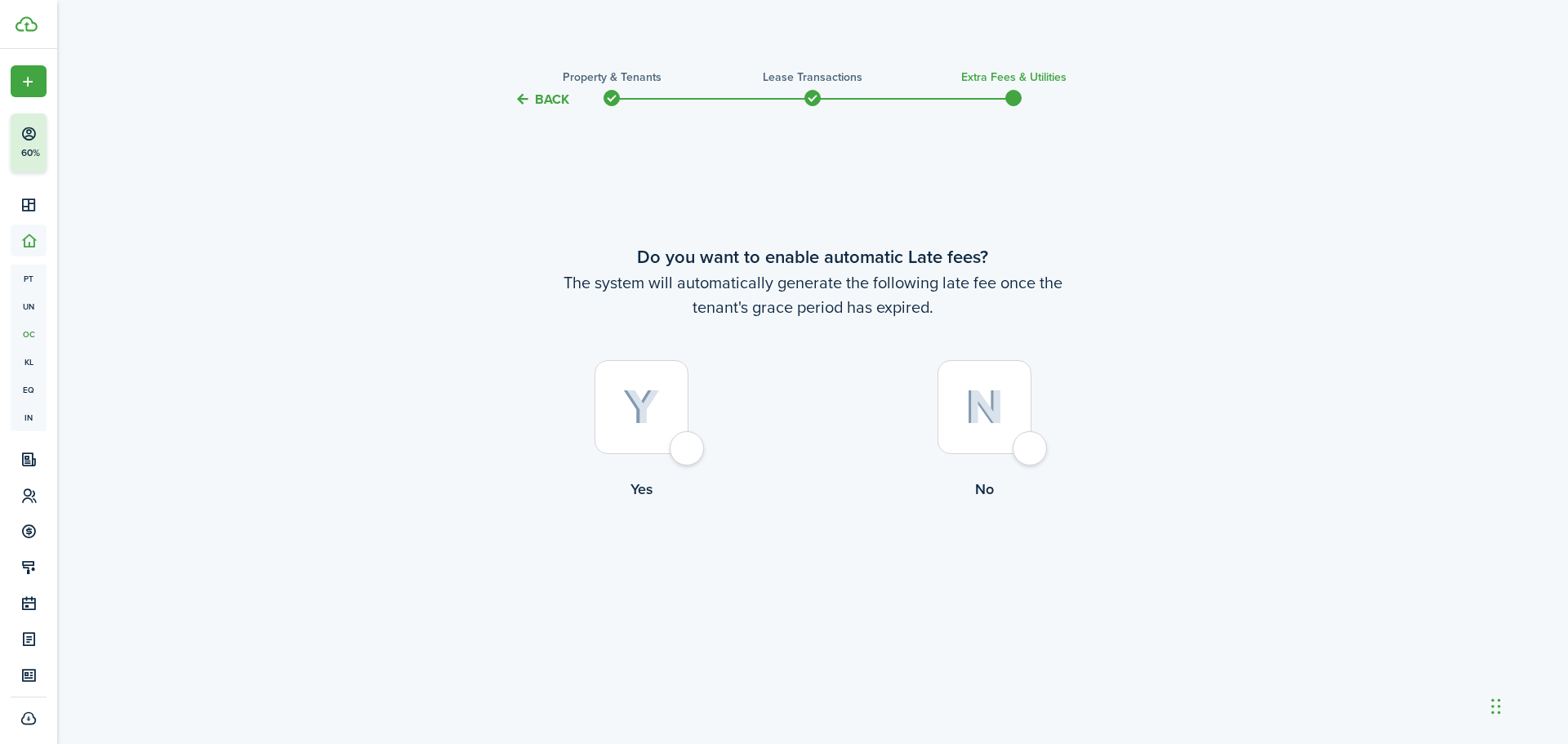
click at [681, 447] on div at bounding box center [641, 406] width 94 height 94
radio input "true"
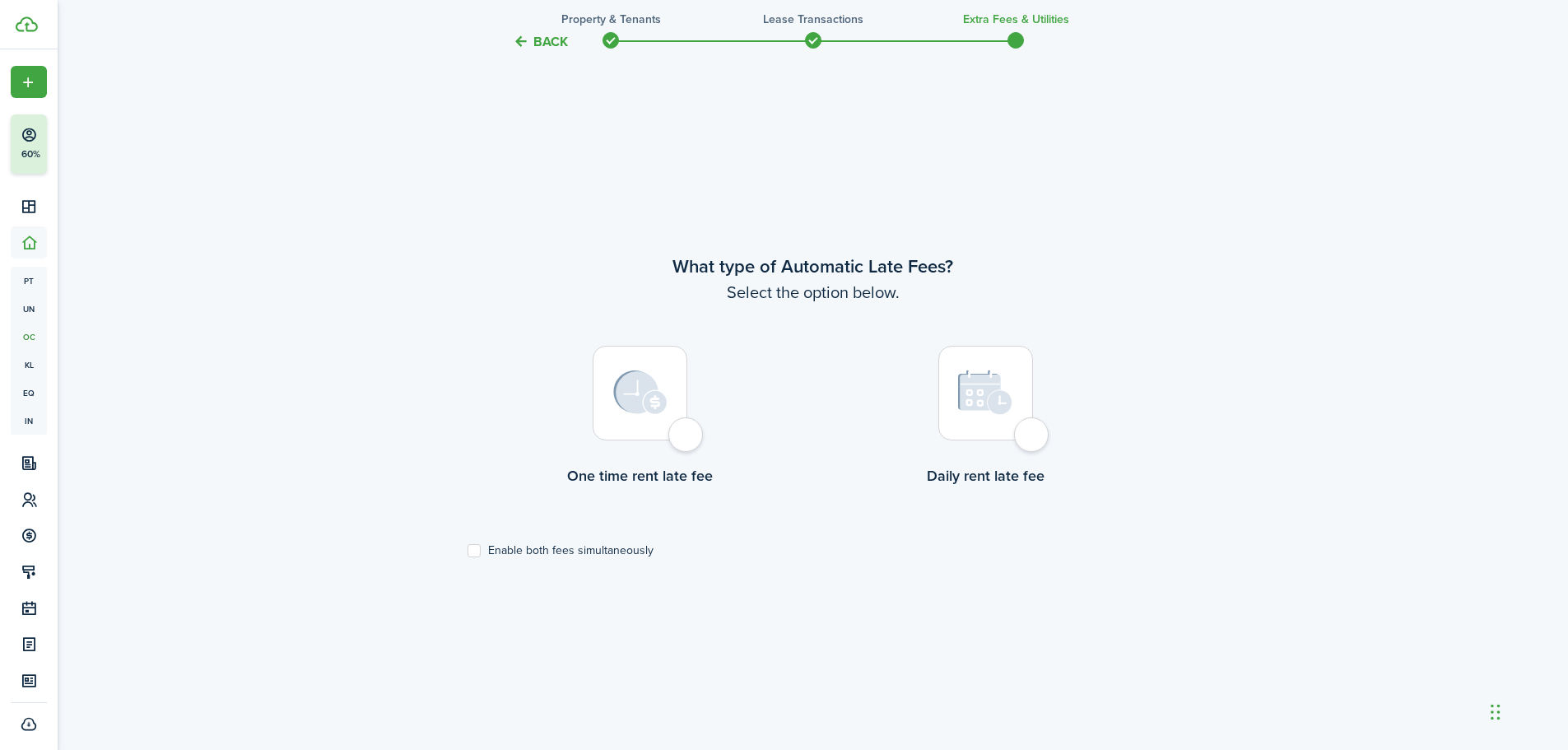
scroll to position [639, 0]
click at [686, 429] on div at bounding box center [639, 388] width 95 height 95
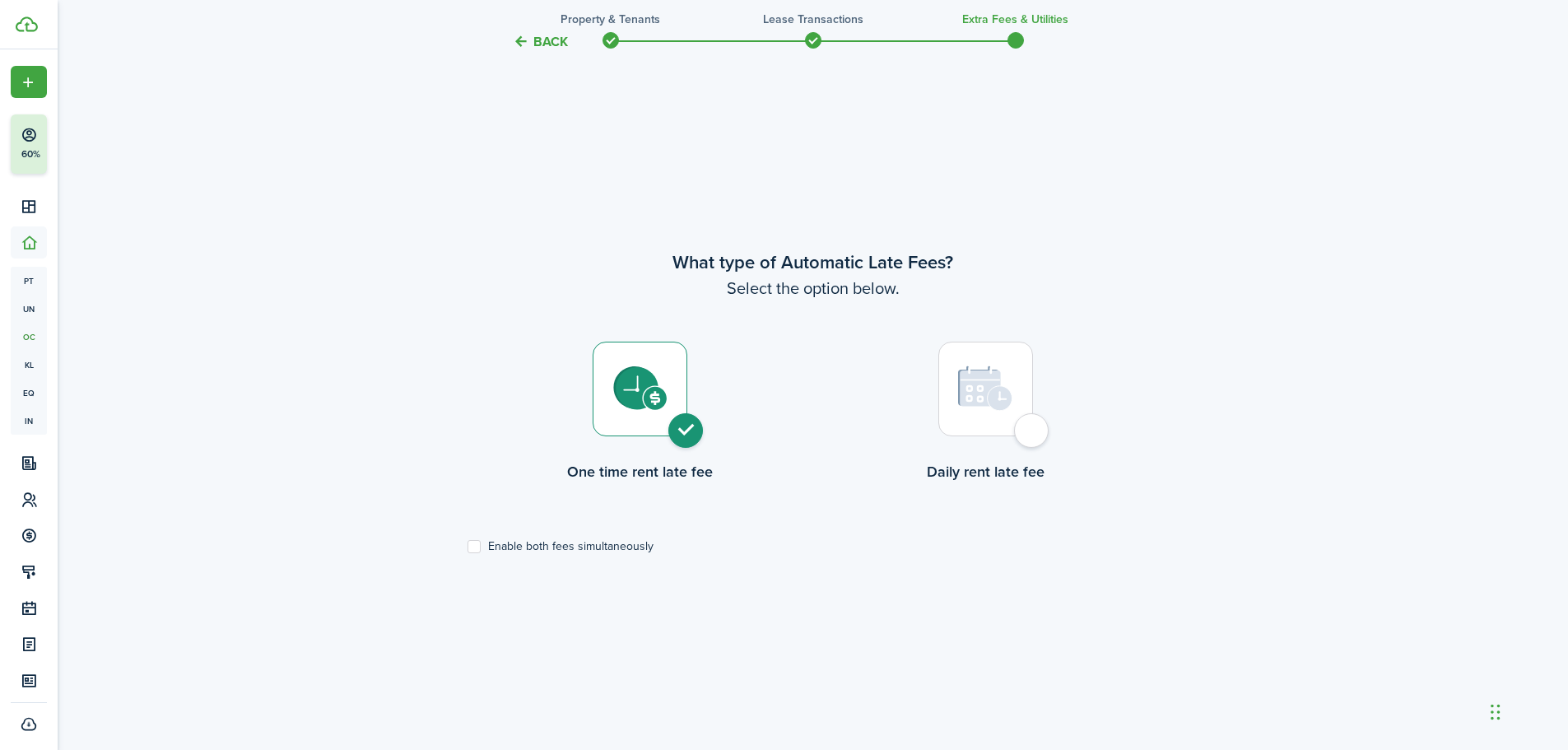
radio input "true"
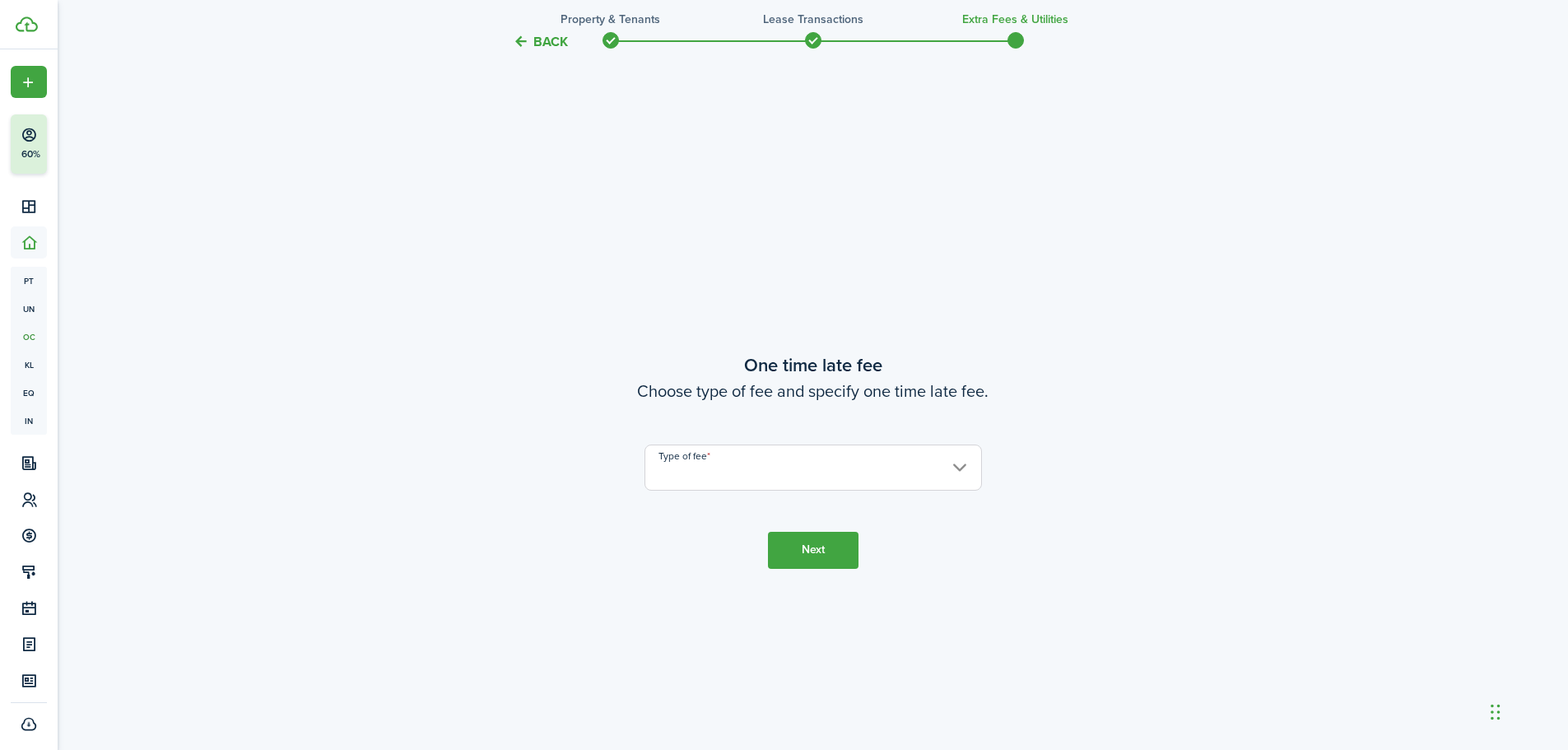
scroll to position [1389, 0]
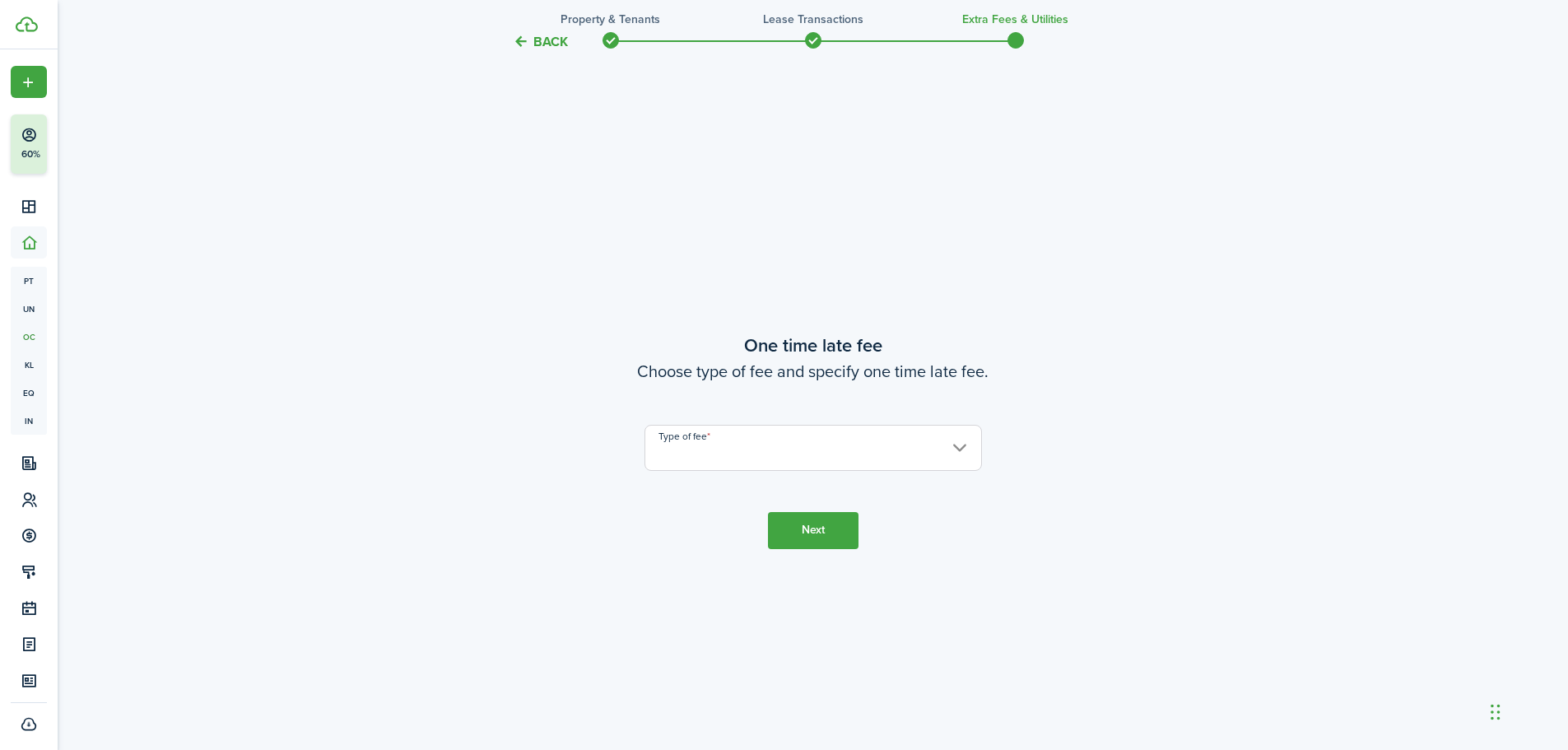
click at [847, 443] on input "Type of fee" at bounding box center [813, 447] width 338 height 46
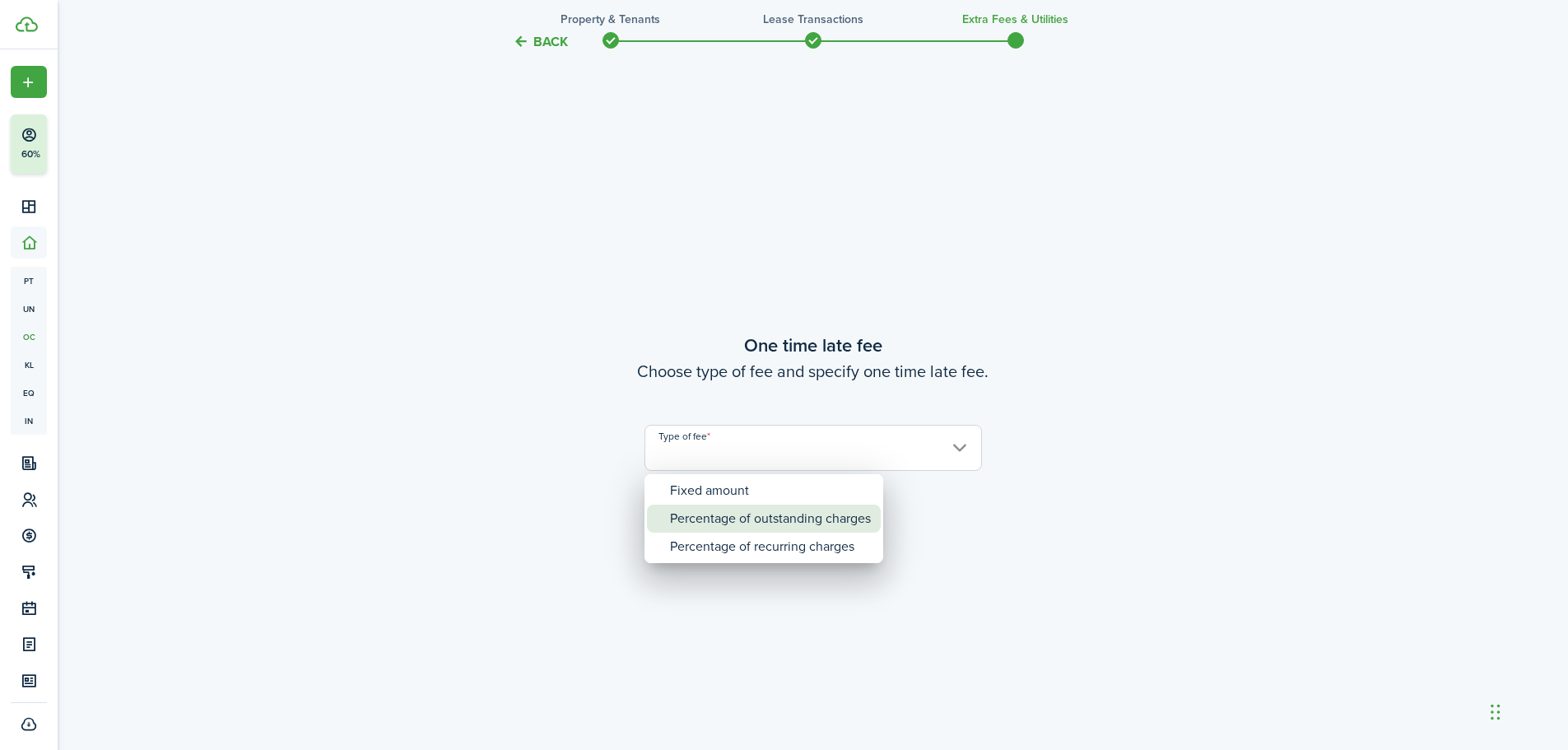
click at [782, 525] on div "Percentage of outstanding charges" at bounding box center [770, 518] width 201 height 28
type input "Percentage of outstanding charges"
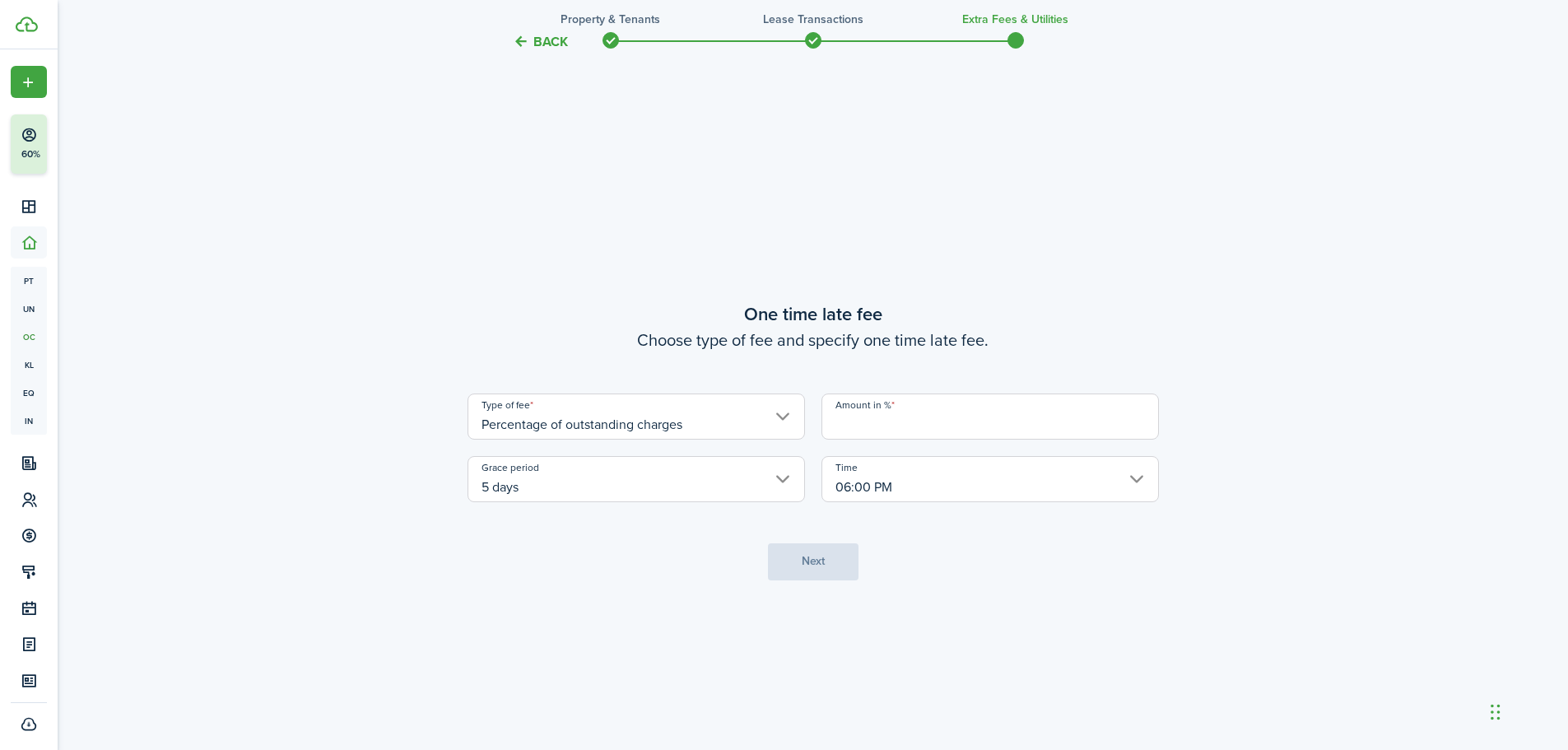
click at [897, 419] on input "Amount in %" at bounding box center [990, 416] width 338 height 46
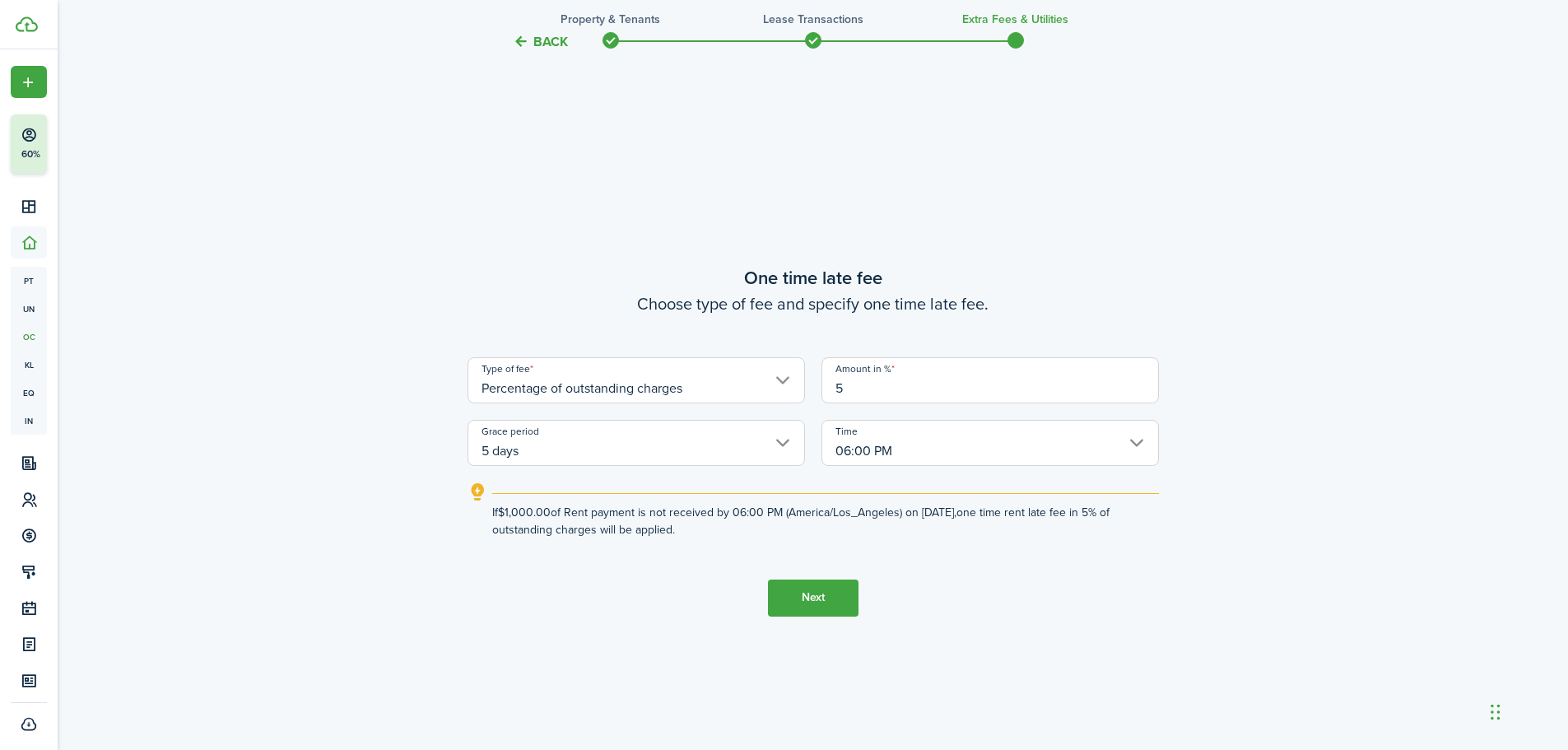
click at [679, 446] on input "5 days" at bounding box center [636, 442] width 338 height 46
type input "5"
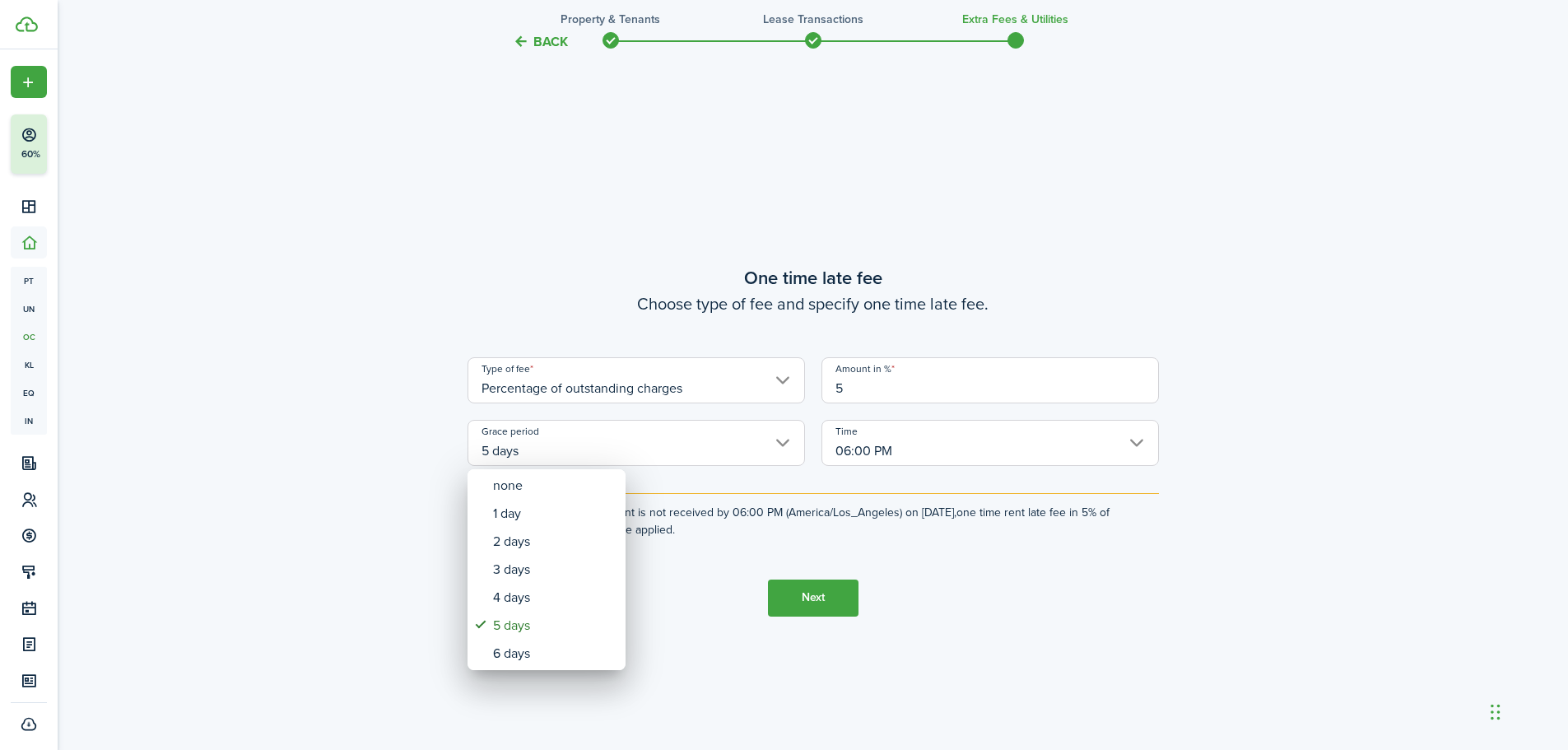
click at [681, 445] on div at bounding box center [784, 375] width 1831 height 1013
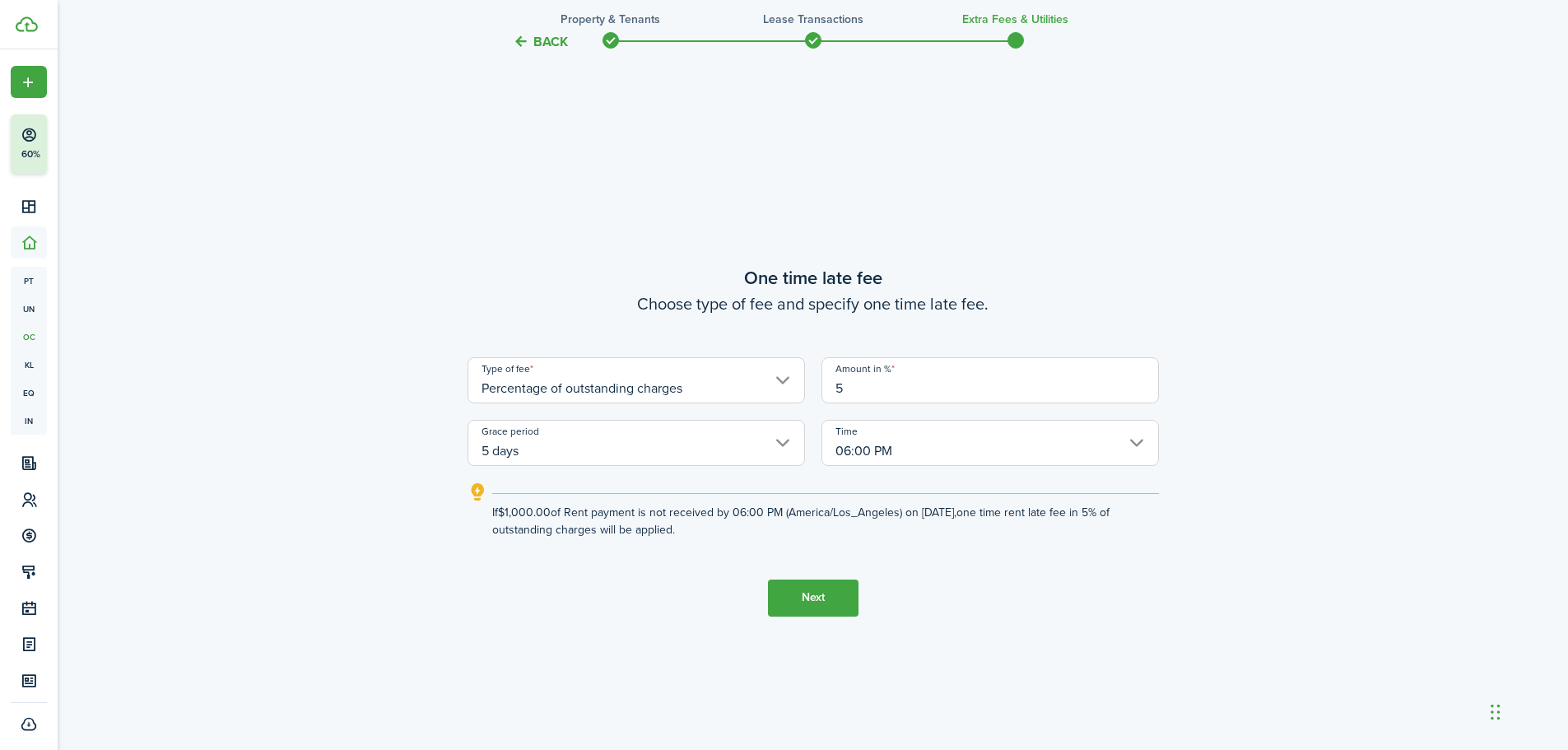
click at [733, 444] on input "5 days" at bounding box center [636, 442] width 338 height 46
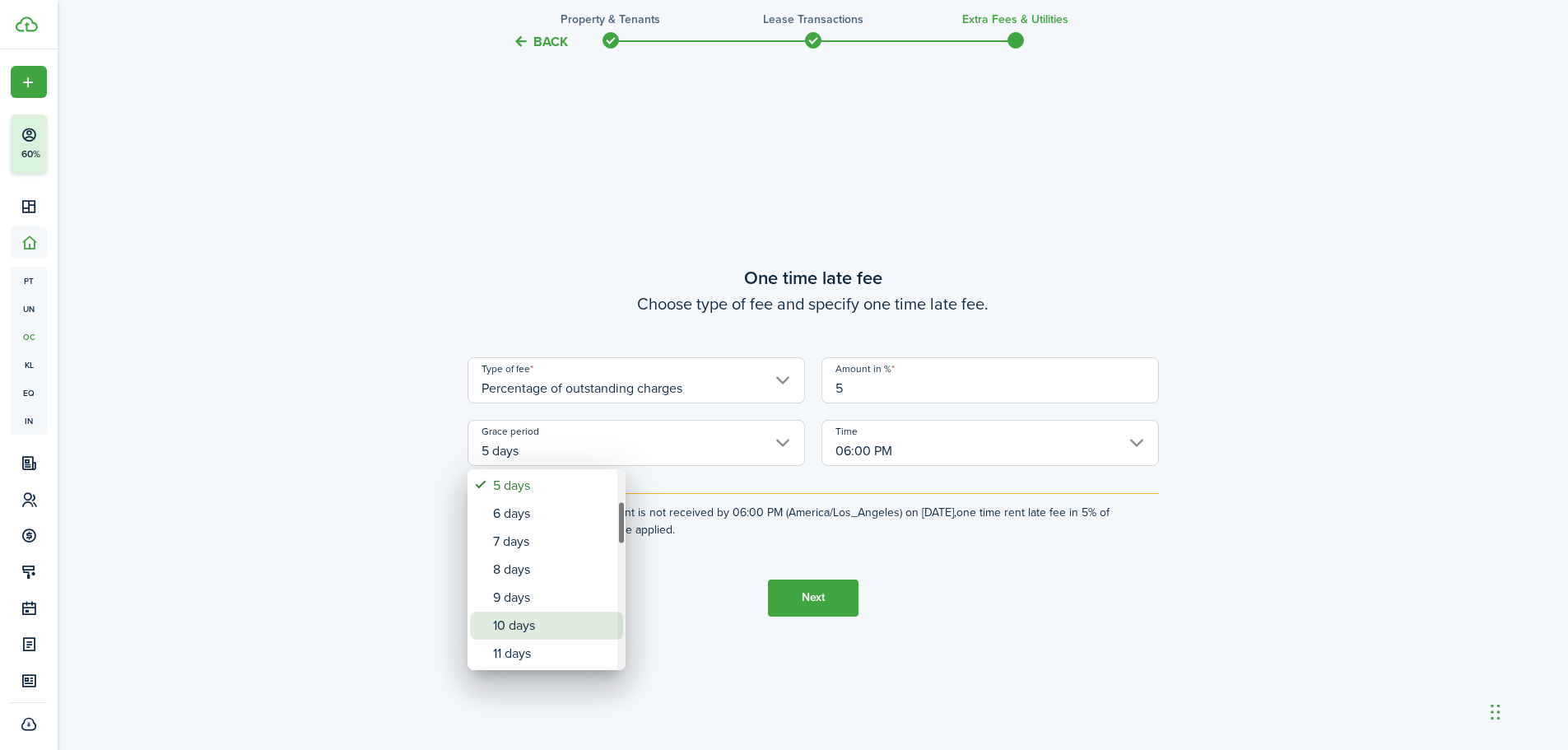
click at [548, 619] on div "10 days" at bounding box center [552, 625] width 120 height 28
type input "10 days"
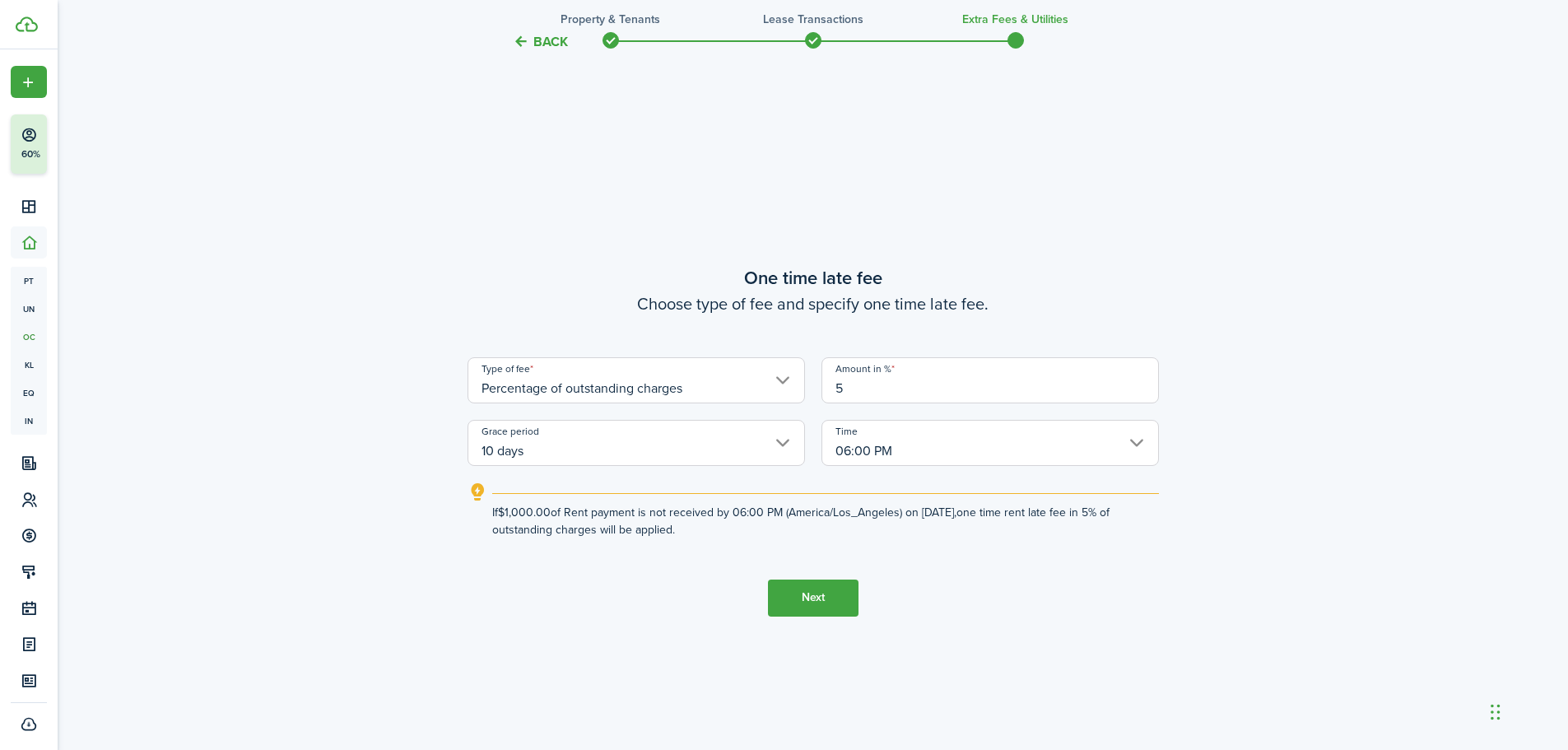
click at [812, 593] on button "Next" at bounding box center [813, 597] width 91 height 37
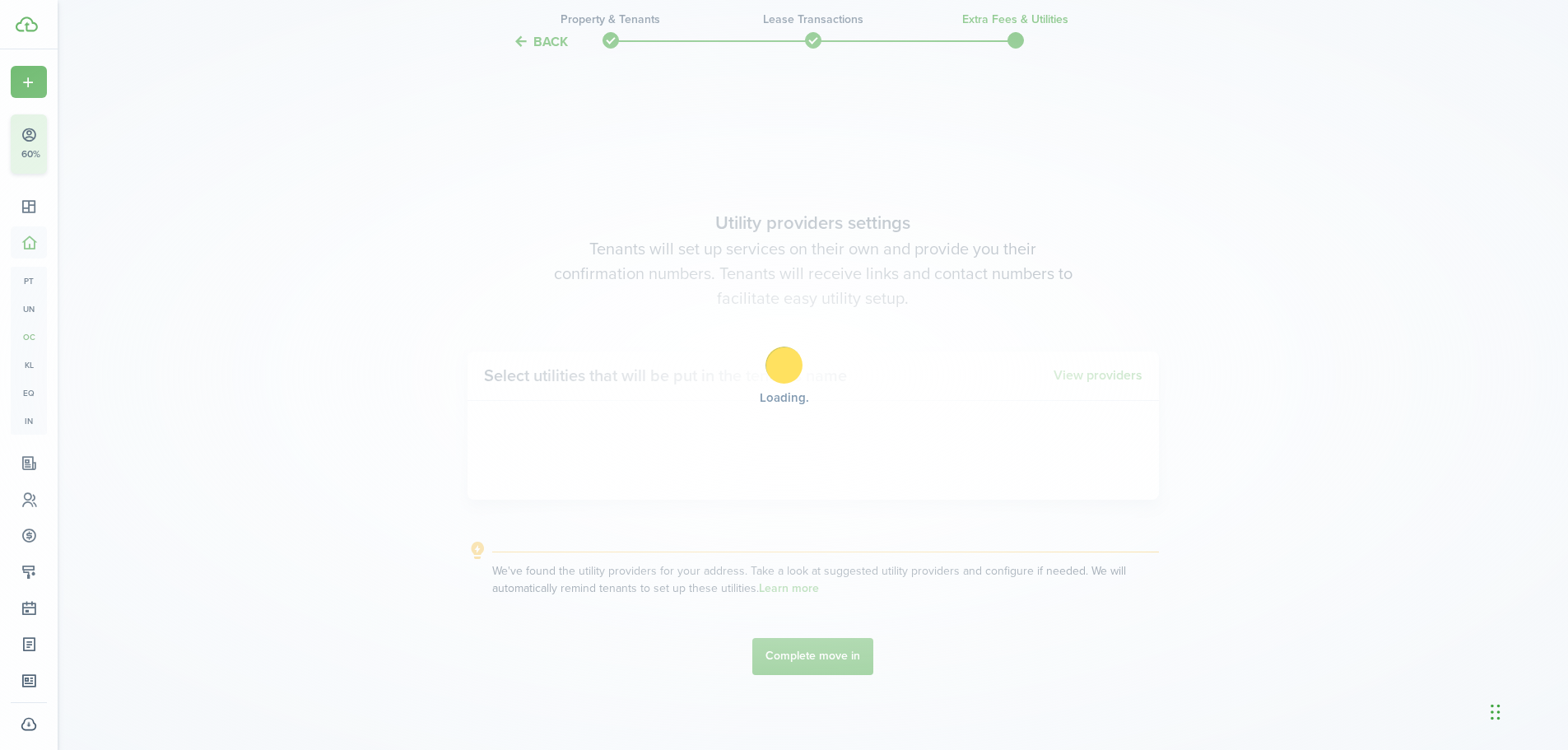
scroll to position [2138, 0]
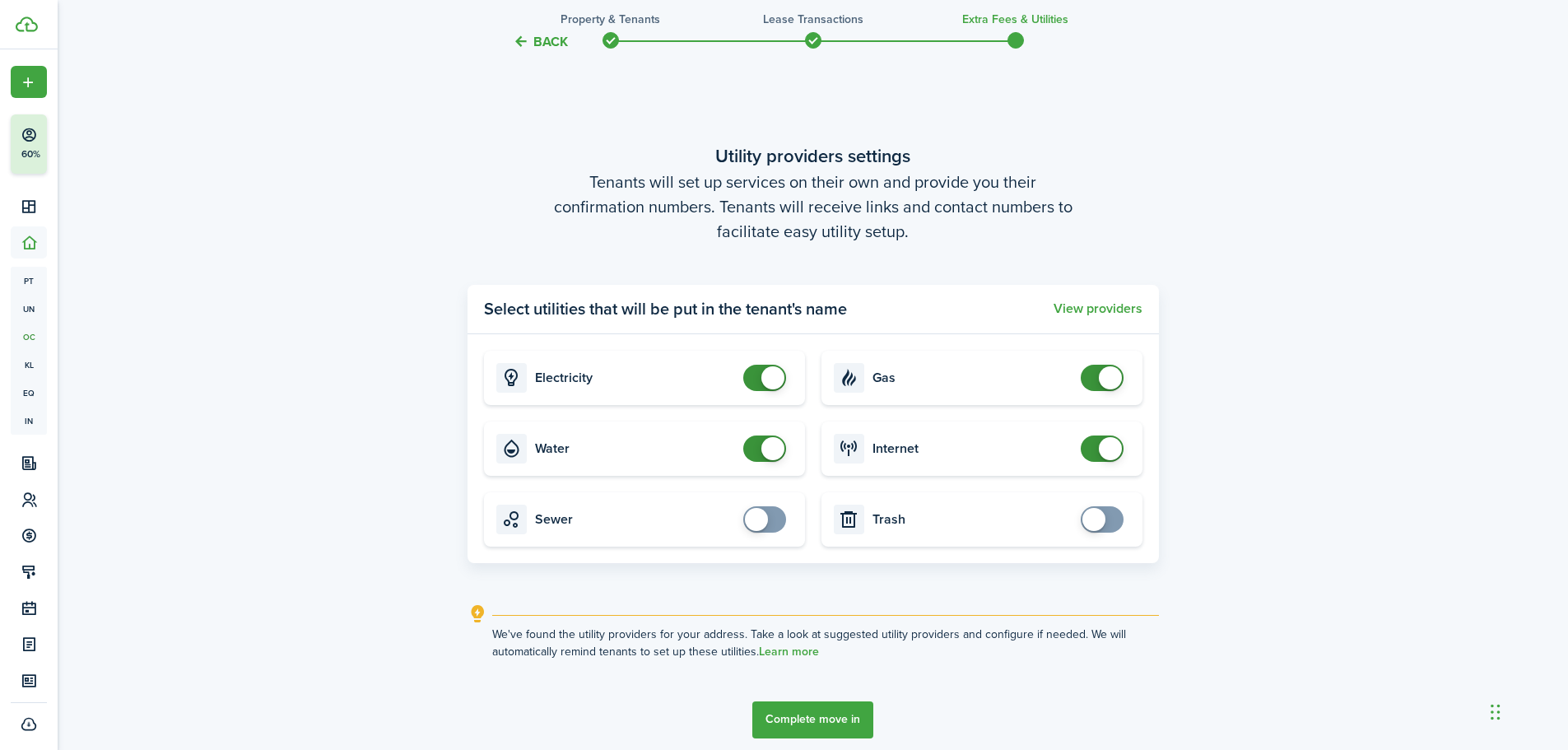
click at [855, 237] on wizard-step-header-description "Tenants will set up services on their own and provide you their confirmation nu…" at bounding box center [813, 206] width 692 height 74
checkbox input "false"
click at [767, 380] on span at bounding box center [773, 378] width 23 height 23
checkbox input "false"
click at [767, 450] on span at bounding box center [773, 448] width 23 height 23
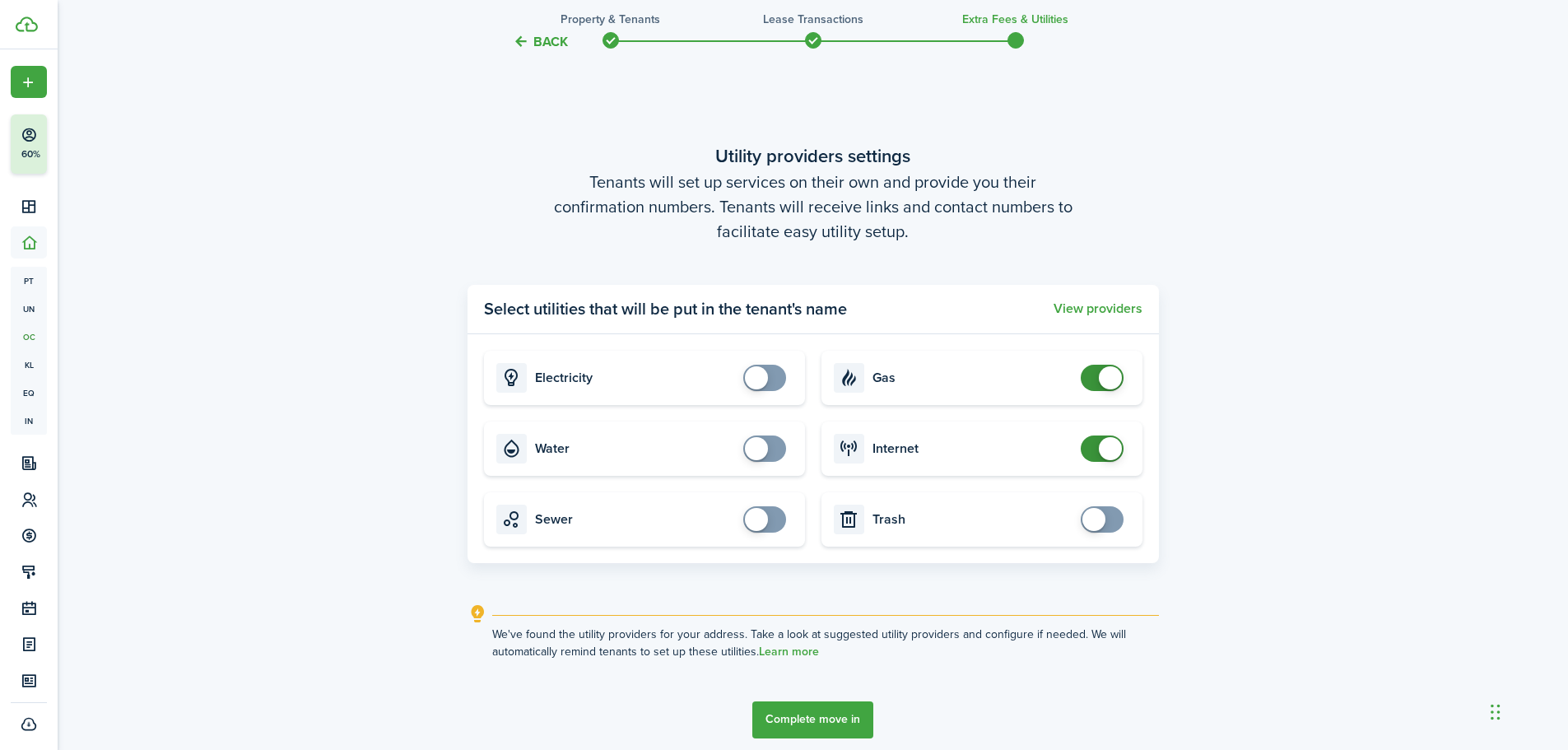
checkbox input "false"
click at [1099, 386] on span at bounding box center [1102, 377] width 16 height 26
checkbox input "false"
click at [1103, 456] on span at bounding box center [1110, 448] width 23 height 23
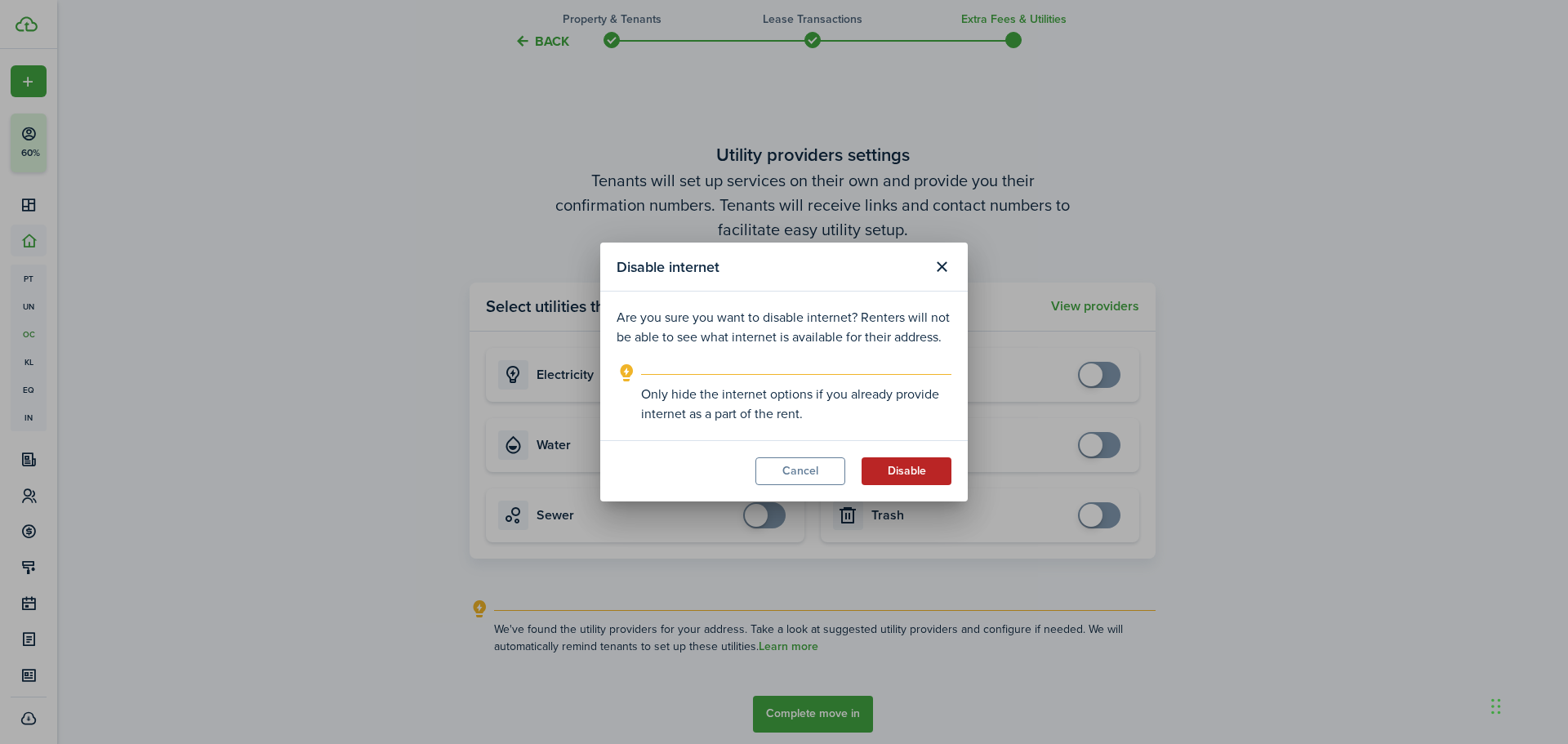
click at [876, 468] on button "Disable" at bounding box center [906, 471] width 90 height 28
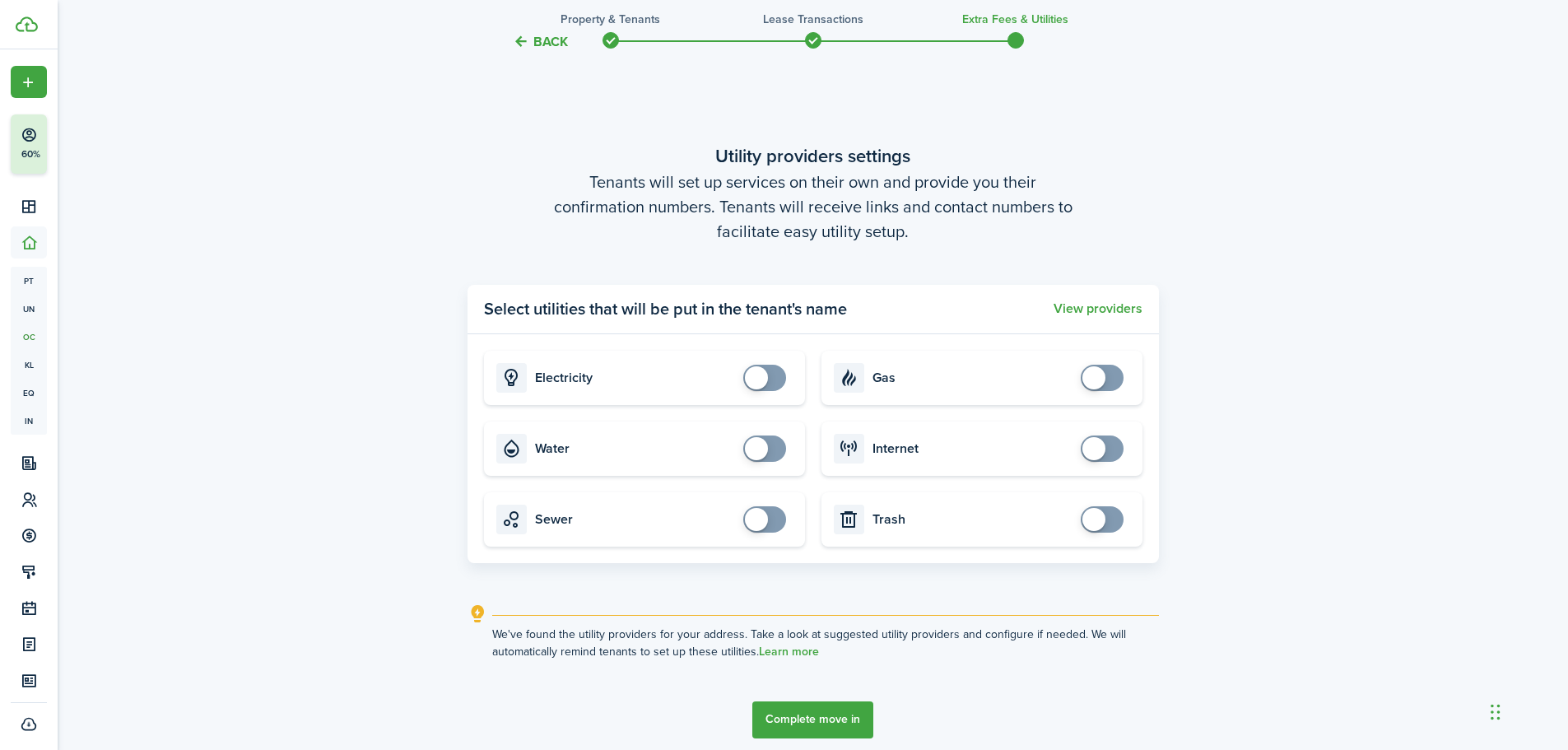
click at [857, 717] on button "Complete move in" at bounding box center [812, 719] width 121 height 37
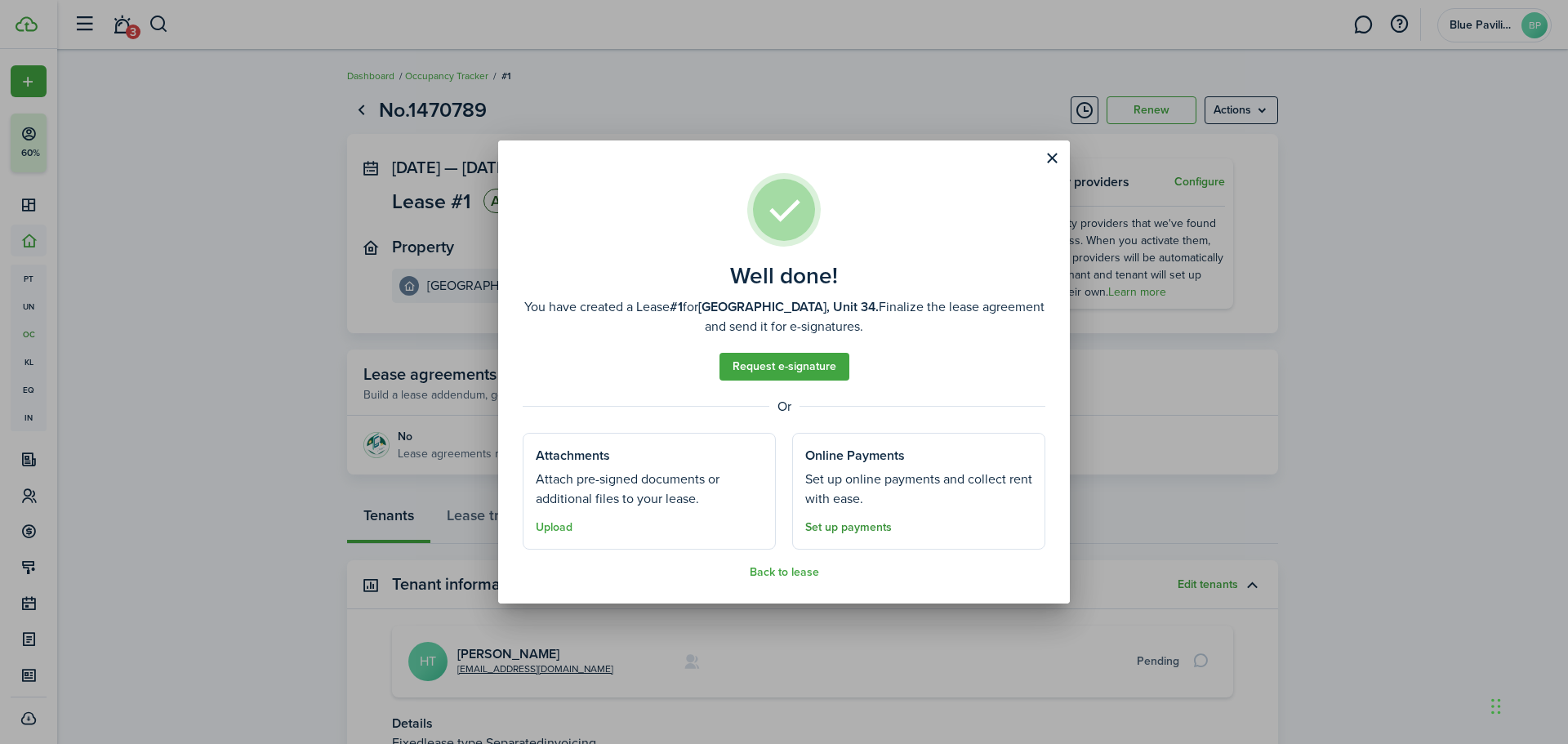
click at [863, 526] on link "Set up payments" at bounding box center [848, 527] width 87 height 13
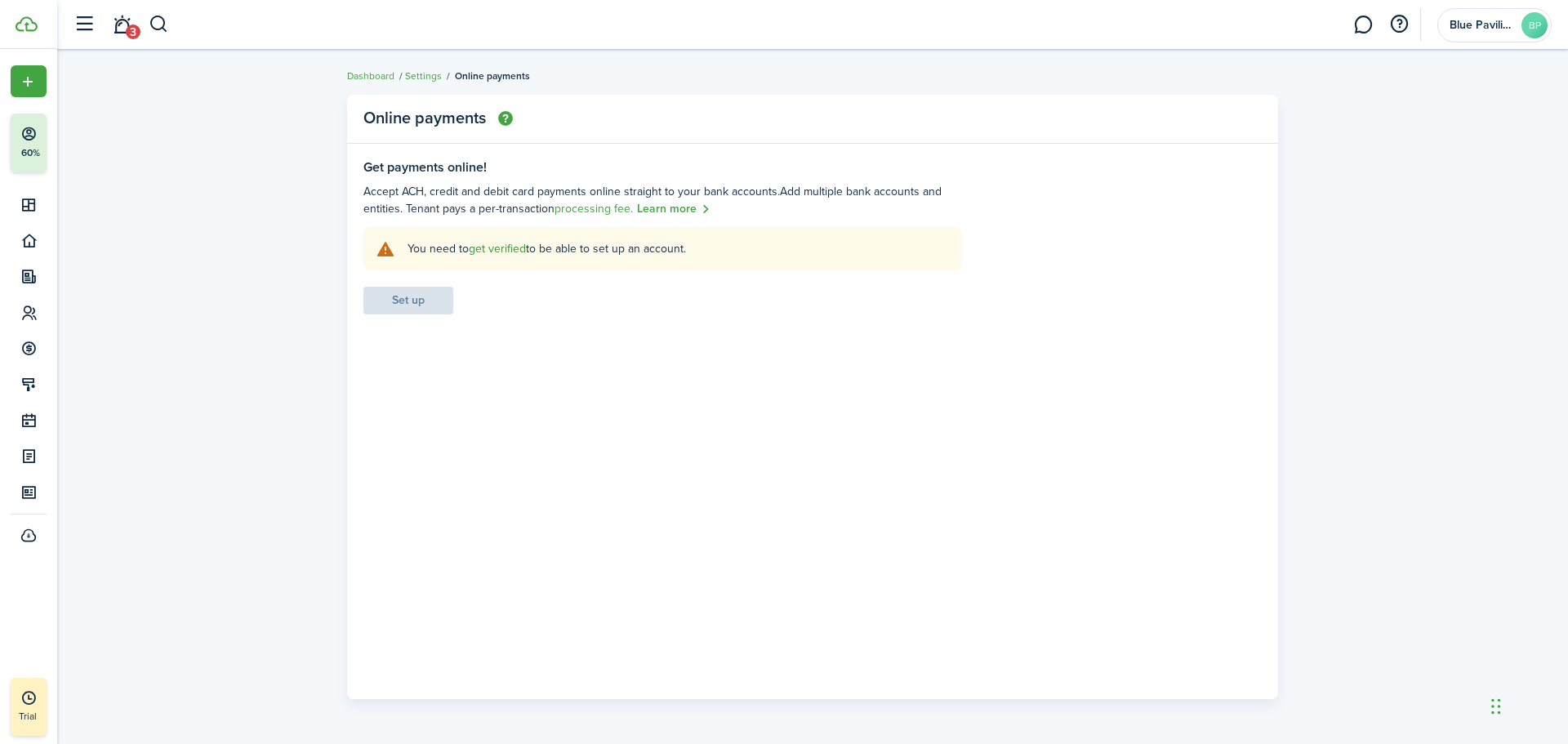
click at [494, 251] on link "get verified" at bounding box center [498, 248] width 57 height 17
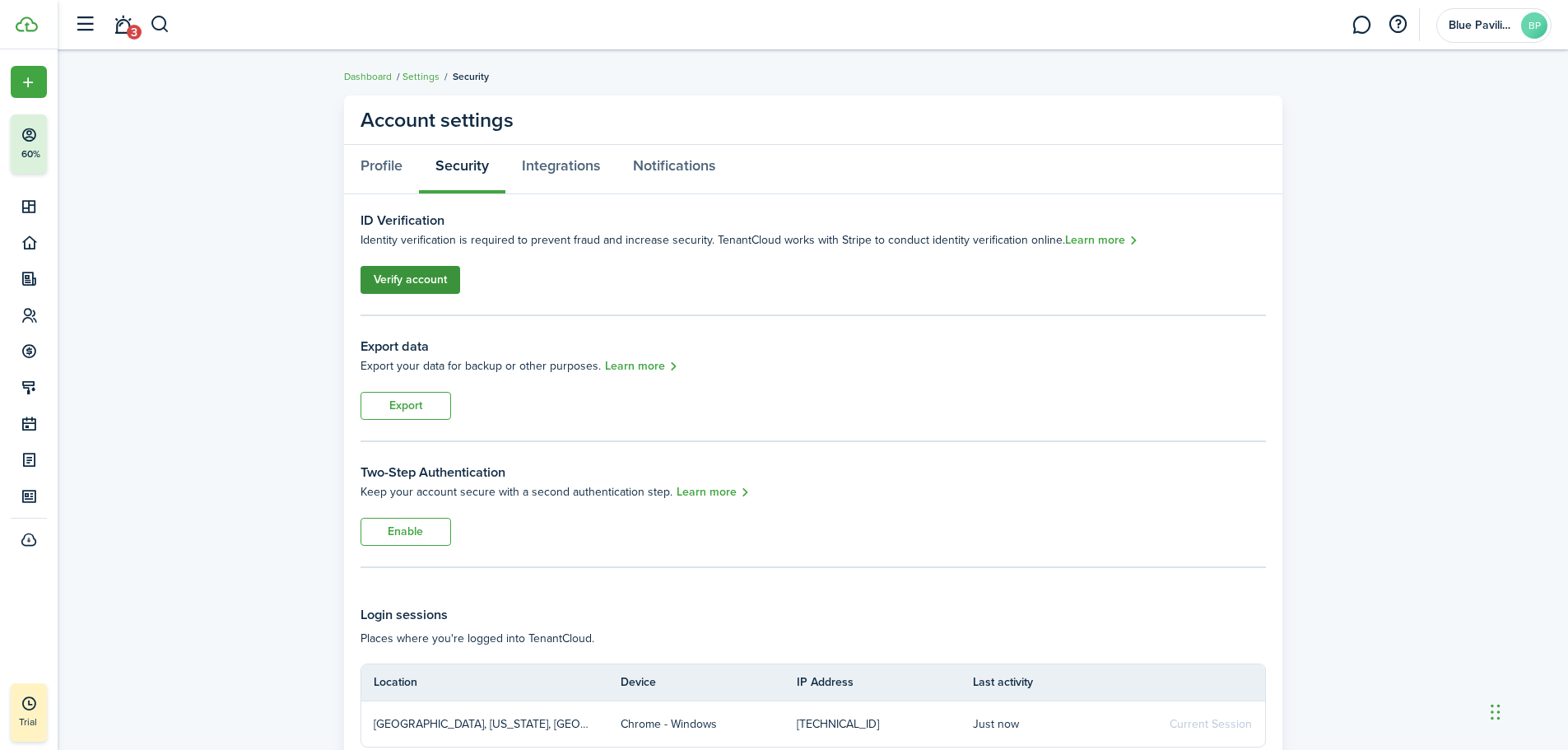
click at [456, 279] on link "Verify account" at bounding box center [410, 279] width 100 height 28
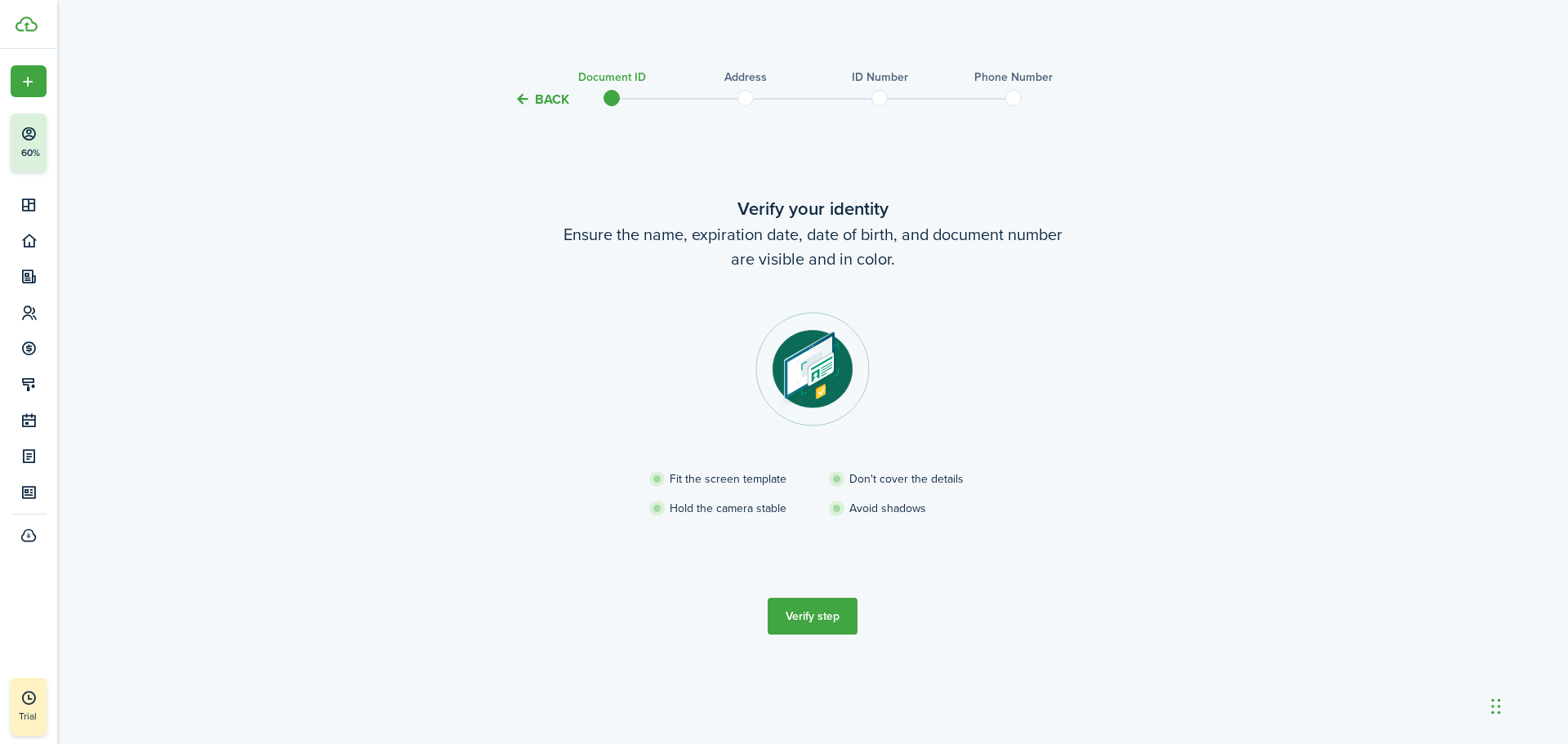
click at [830, 621] on button "Verify step" at bounding box center [812, 615] width 90 height 37
